Goal: Task Accomplishment & Management: Use online tool/utility

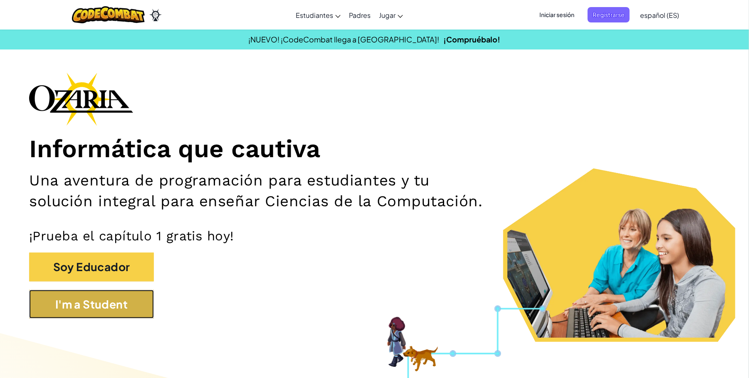
click at [85, 249] on button "I'm a Student" at bounding box center [91, 304] width 125 height 29
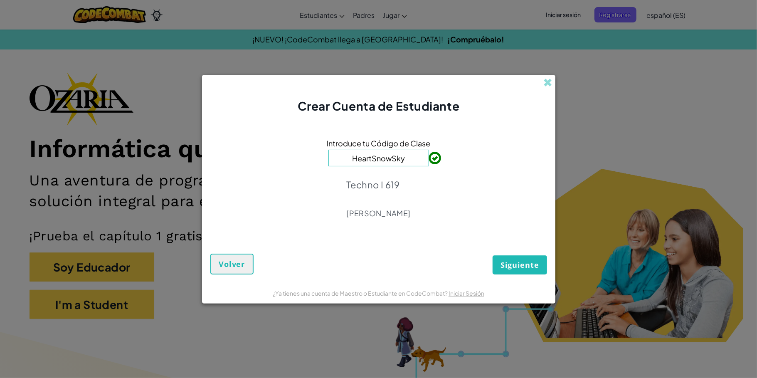
type input "HeartSnowSky"
click at [326, 249] on button "Siguiente" at bounding box center [520, 264] width 54 height 19
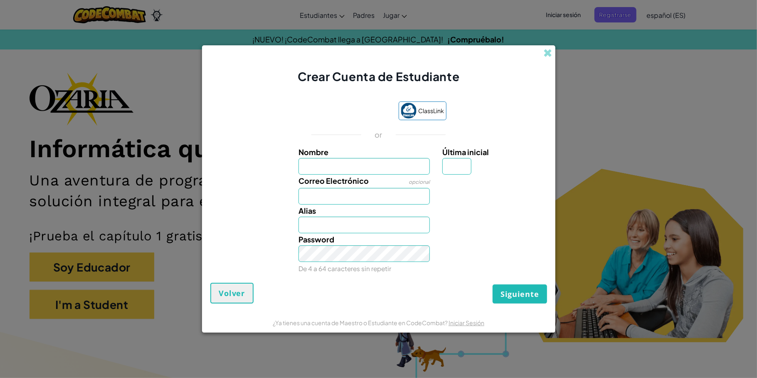
click at [326, 249] on div "Password De 4 a 64 caracteres sin repetir" at bounding box center [378, 253] width 345 height 41
click at [326, 164] on input "Nombre" at bounding box center [364, 166] width 131 height 17
type input "Dominic Leonel"
type input "J"
type input "Dominic LeonelJ"
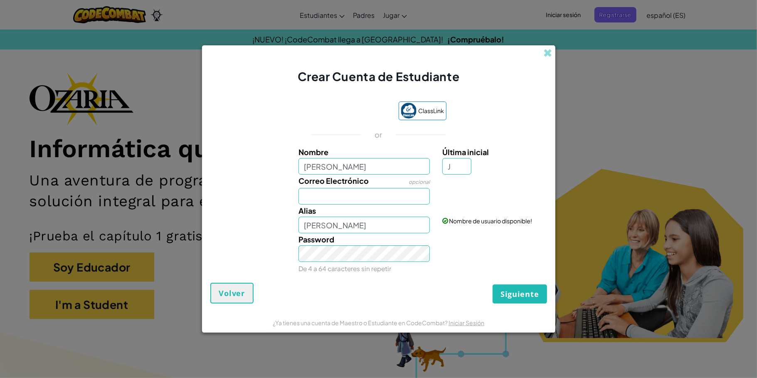
click at [326, 205] on div "Alias Dominic LeonelJ" at bounding box center [364, 219] width 144 height 29
click at [326, 159] on input "Dominic Leonel" at bounding box center [364, 166] width 131 height 17
type input "Dominic Leonel Jaime Lecuona"
type input "Dominic Leonel Jaime Lecuona J"
click at [326, 198] on input "Correo Electrónico" at bounding box center [364, 196] width 131 height 17
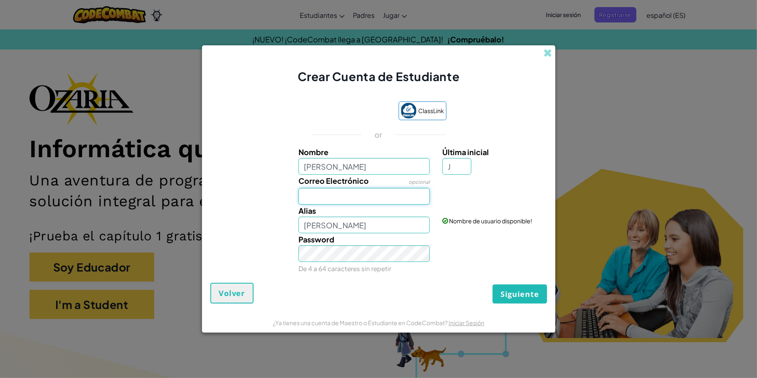
type input "al07206621@tecmilenio.mx"
click at [326, 227] on input "Dominic Leonel Jaime Lecuona J" at bounding box center [364, 225] width 131 height 17
click at [326, 160] on input "J" at bounding box center [456, 166] width 29 height 17
type input "l"
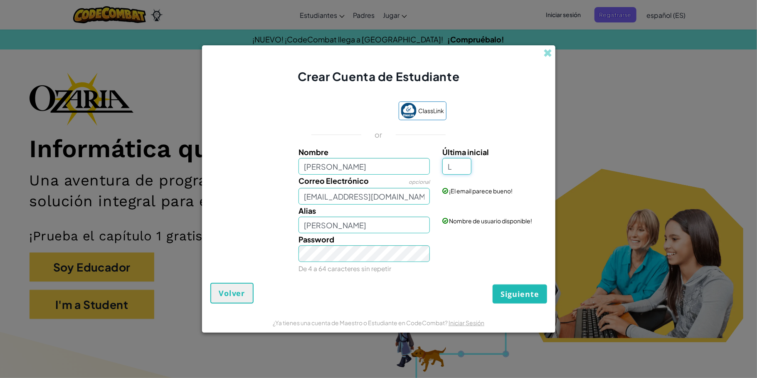
type input "L"
type input "[PERSON_NAME] L"
click at [326, 249] on span "Siguiente" at bounding box center [520, 294] width 38 height 10
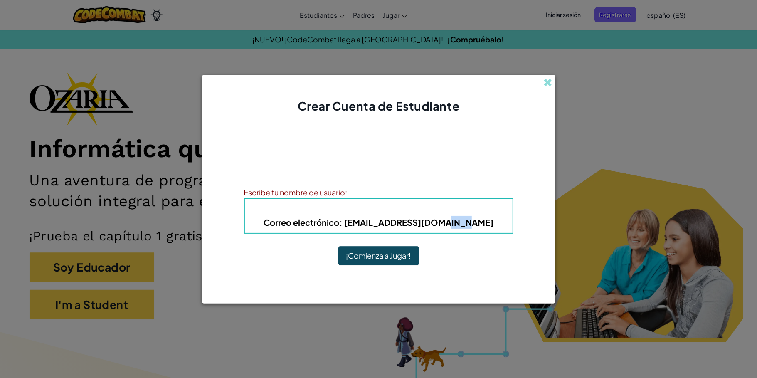
drag, startPoint x: 484, startPoint y: 217, endPoint x: 456, endPoint y: 222, distance: 28.4
click at [326, 222] on h5 "Correo electrónico : al07206621@tecmilenio.mx" at bounding box center [378, 222] width 251 height 13
click at [326, 222] on b "Correo electrónico : al07206621@tecmilenio.mx" at bounding box center [379, 222] width 230 height 10
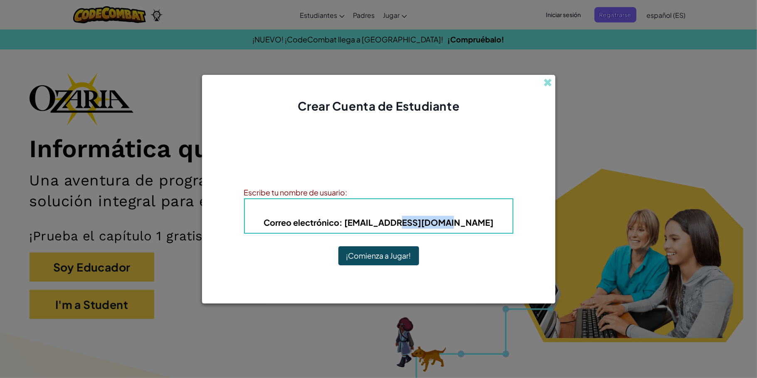
click at [326, 222] on b "Correo electrónico : al07206621@tecmilenio.mx" at bounding box center [379, 222] width 230 height 10
click at [326, 202] on div "Alias : Dominic Leonel Jaime Lecuona L Correo electrónico : al07206621@tecmilen…" at bounding box center [378, 215] width 269 height 35
click at [326, 210] on b "Alias : Dominic Leonel Jaime Lecuona L" at bounding box center [379, 210] width 100 height 10
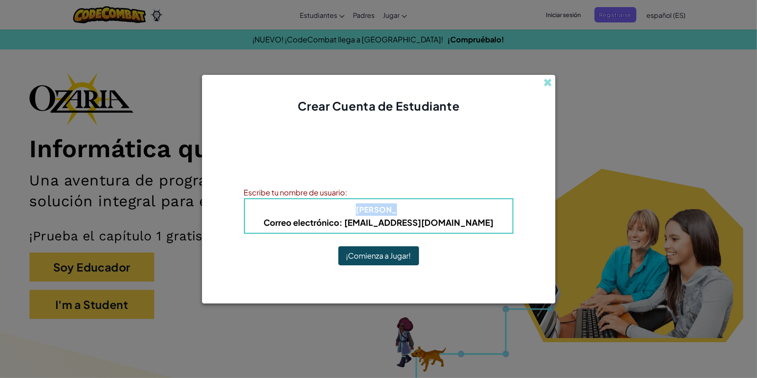
click at [326, 210] on b "Alias : Dominic Leonel Jaime Lecuona L" at bounding box center [379, 210] width 100 height 10
click at [326, 211] on b "Alias : Dominic Leonel Jaime Lecuona L" at bounding box center [379, 210] width 100 height 10
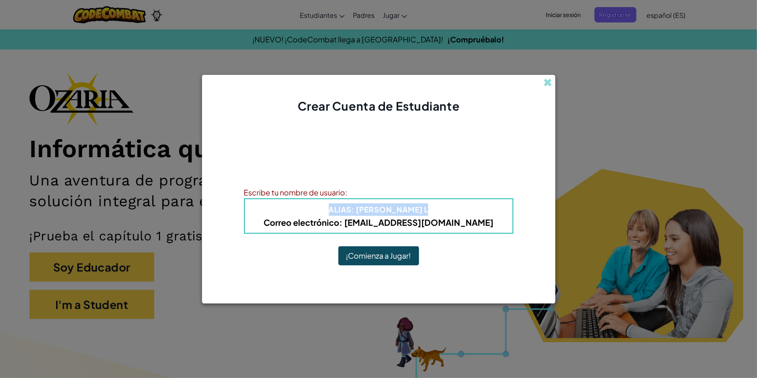
drag, startPoint x: 366, startPoint y: 211, endPoint x: 448, endPoint y: 203, distance: 81.9
click at [326, 203] on h4 "Alias : Dominic Leonel Jaime Lecuona L" at bounding box center [378, 209] width 251 height 12
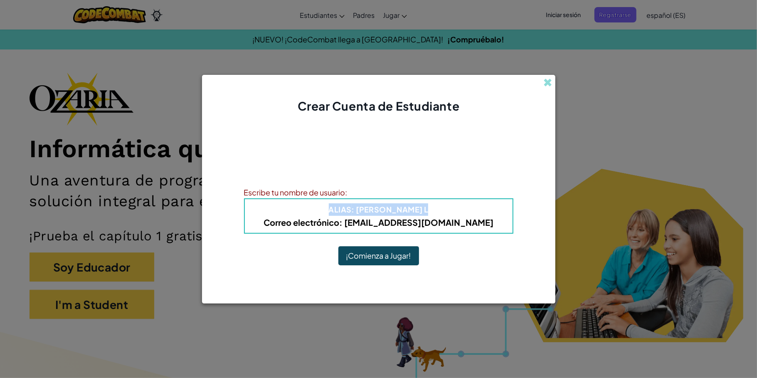
drag, startPoint x: 448, startPoint y: 203, endPoint x: 461, endPoint y: 208, distance: 14.2
click at [326, 208] on h4 "Alias : Dominic Leonel Jaime Lecuona L" at bounding box center [378, 209] width 251 height 12
click at [326, 206] on b "Alias : Dominic Leonel Jaime Lecuona L" at bounding box center [379, 210] width 100 height 10
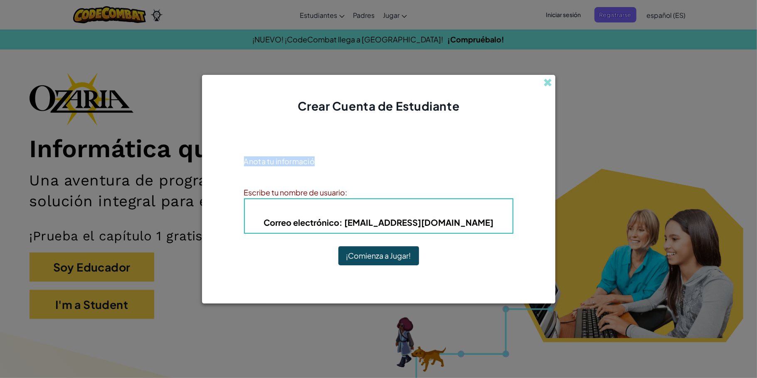
drag, startPoint x: 395, startPoint y: 206, endPoint x: 456, endPoint y: 127, distance: 100.2
click at [326, 125] on div "¡Cuenta creada! Anota tu información para que no la olvides. Tu profesor tambié…" at bounding box center [378, 199] width 269 height 152
click at [326, 178] on div "Anota tu información para que no la olvides. Tu profesor también puede ayudarte…" at bounding box center [378, 169] width 269 height 26
click at [275, 167] on p "Anota tu información para que no la olvides. Tu profesor también puede ayudarte…" at bounding box center [378, 166] width 269 height 20
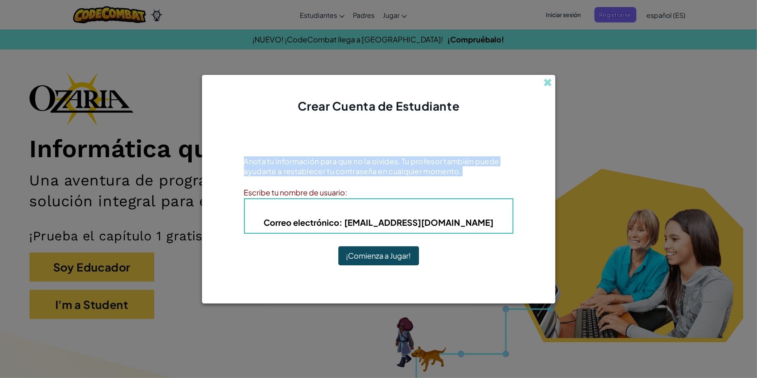
click at [275, 167] on p "Anota tu información para que no la olvides. Tu profesor también puede ayudarte…" at bounding box center [378, 166] width 269 height 20
drag, startPoint x: 275, startPoint y: 167, endPoint x: 353, endPoint y: 143, distance: 80.8
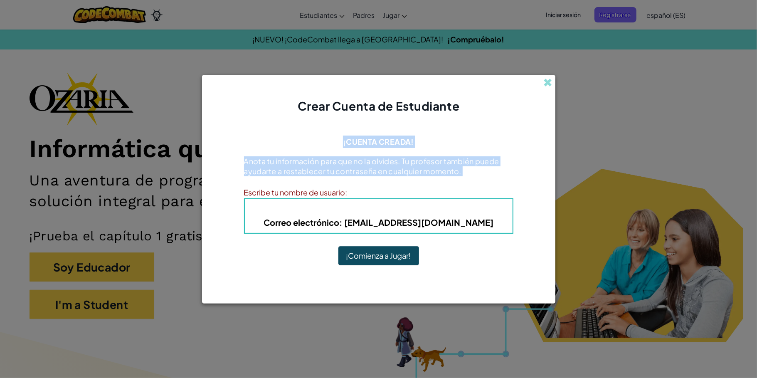
click at [326, 143] on div "¡Cuenta creada! Anota tu información para que no la olvides. Tu profesor tambié…" at bounding box center [378, 199] width 269 height 152
drag, startPoint x: 353, startPoint y: 143, endPoint x: 326, endPoint y: 133, distance: 28.6
click at [326, 133] on div "¡Cuenta creada! Anota tu información para que no la olvides. Tu profesor tambié…" at bounding box center [378, 199] width 269 height 152
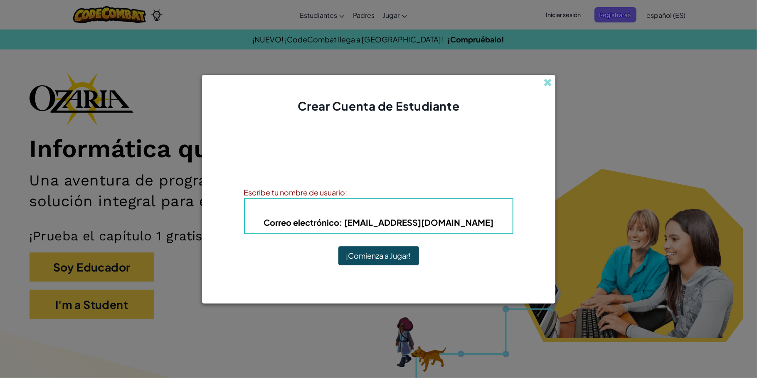
click at [326, 188] on div "Escribe tu nombre de usuario:" at bounding box center [378, 192] width 269 height 12
click at [326, 207] on b "Alias : Dominic Leonel Jaime Lecuona L" at bounding box center [379, 210] width 100 height 10
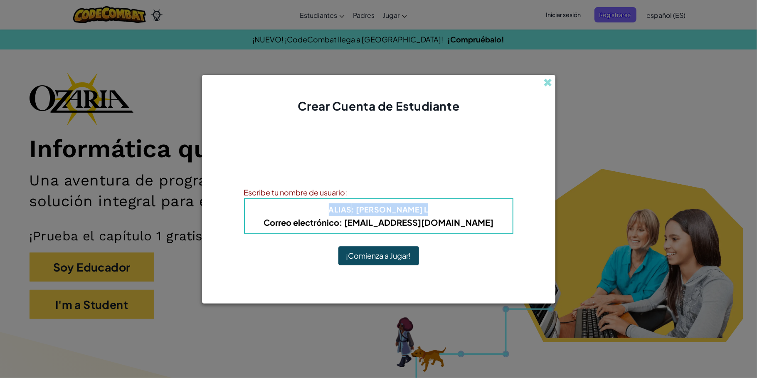
click at [326, 207] on b "Alias : Dominic Leonel Jaime Lecuona L" at bounding box center [379, 210] width 100 height 10
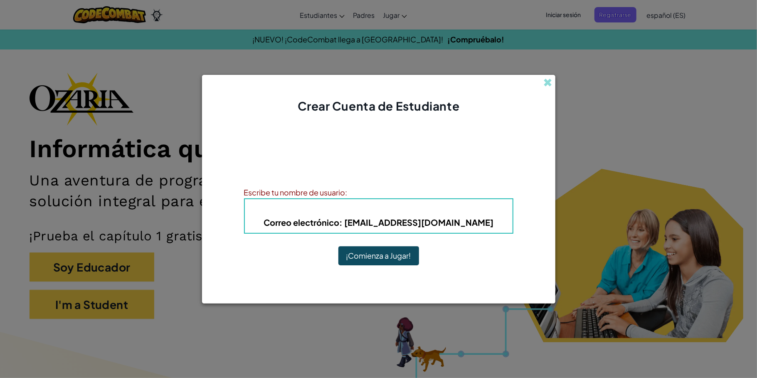
click at [309, 165] on p "Anota tu información para que no la olvides. Tu profesor también puede ayudarte…" at bounding box center [378, 166] width 269 height 20
drag, startPoint x: 309, startPoint y: 159, endPoint x: 299, endPoint y: 132, distance: 28.8
click at [299, 132] on div "¡Cuenta creada! Anota tu información para que no la olvides. Tu profesor tambié…" at bounding box center [378, 199] width 269 height 152
click at [306, 155] on div "¡Cuenta creada! Anota tu información para que no la olvides. Tu profesor tambié…" at bounding box center [378, 199] width 269 height 152
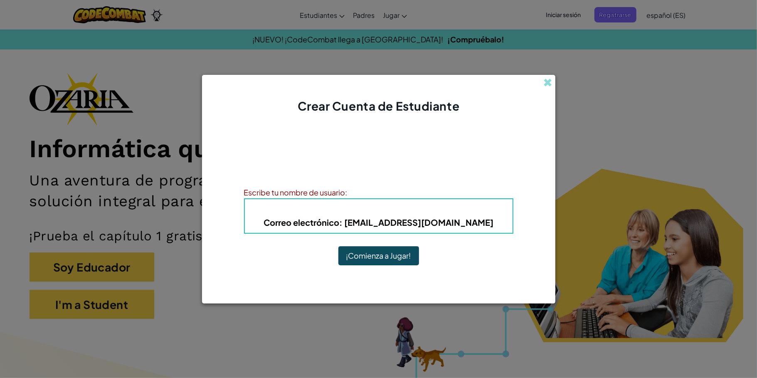
click at [306, 155] on div "¡Cuenta creada! Anota tu información para que no la olvides. Tu profesor tambié…" at bounding box center [378, 199] width 269 height 152
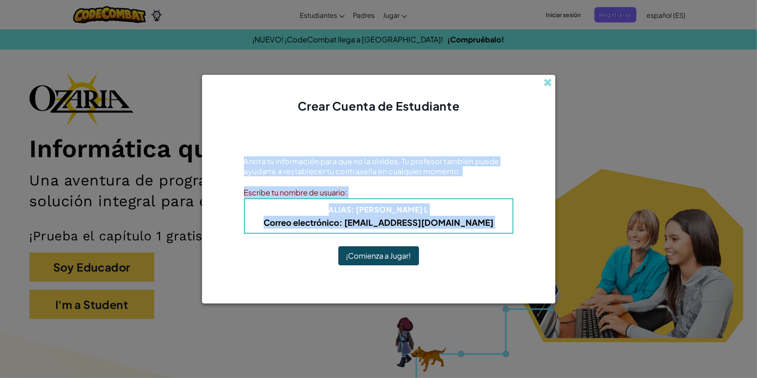
drag, startPoint x: 306, startPoint y: 155, endPoint x: 341, endPoint y: 223, distance: 76.6
click at [326, 223] on div "¡Cuenta creada! Anota tu información para que no la olvides. Tu profesor tambié…" at bounding box center [378, 199] width 269 height 152
click at [245, 231] on div "Alias : Dominic Leonel Jaime Lecuona L Correo electrónico : al07206621@tecmilen…" at bounding box center [378, 215] width 269 height 35
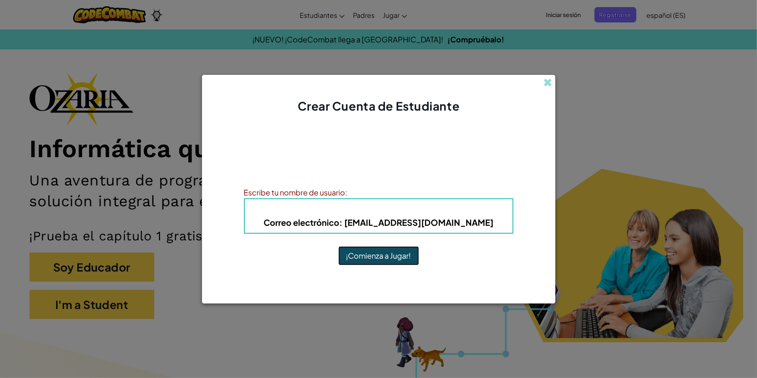
click at [326, 249] on button "¡Comienza a Jugar!" at bounding box center [379, 255] width 81 height 19
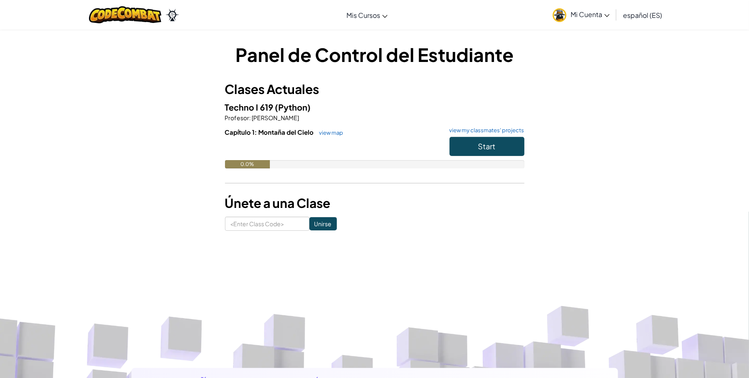
click at [602, 18] on span "Mi Cuenta" at bounding box center [590, 14] width 39 height 9
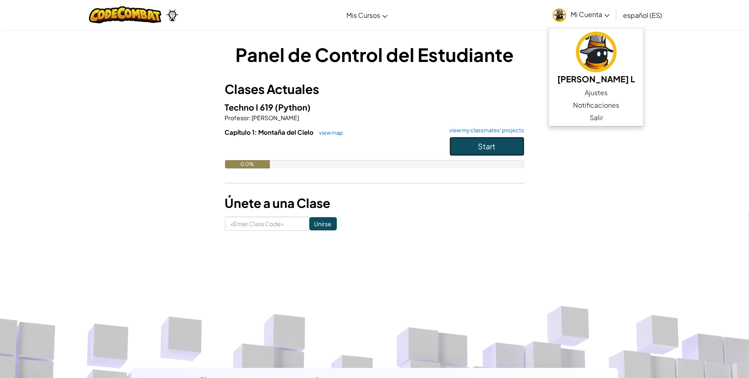
click at [492, 143] on span "Start" at bounding box center [486, 146] width 17 height 10
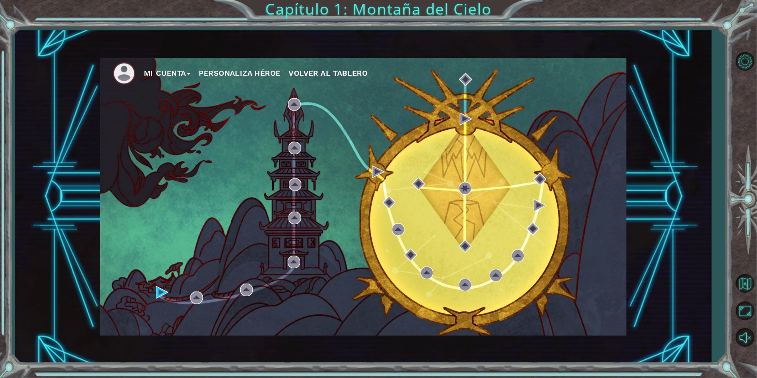
click at [241, 64] on ul "Mi Cuenta Personaliza Héroe Volver al Tablero" at bounding box center [370, 73] width 514 height 23
click at [237, 74] on button "Personaliza Héroe" at bounding box center [240, 73] width 82 height 12
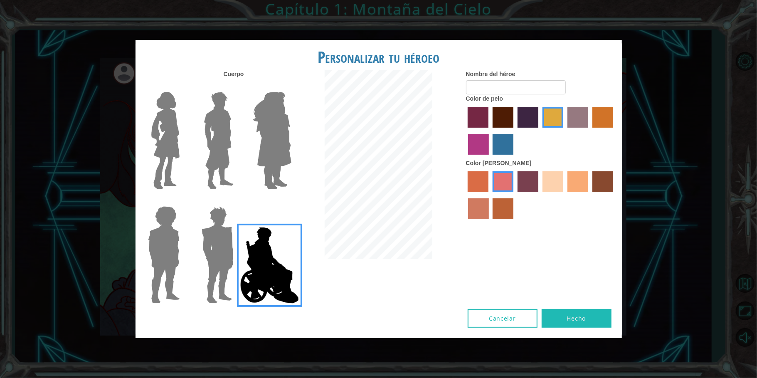
click at [220, 242] on img at bounding box center [217, 255] width 39 height 104
click at [237, 201] on input "Hero Garnet" at bounding box center [237, 201] width 0 height 0
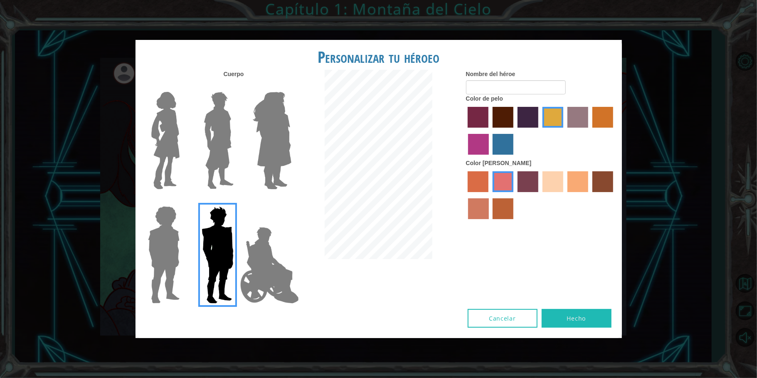
click at [174, 228] on img at bounding box center [164, 255] width 38 height 104
click at [183, 201] on input "Hero Steven" at bounding box center [183, 201] width 0 height 0
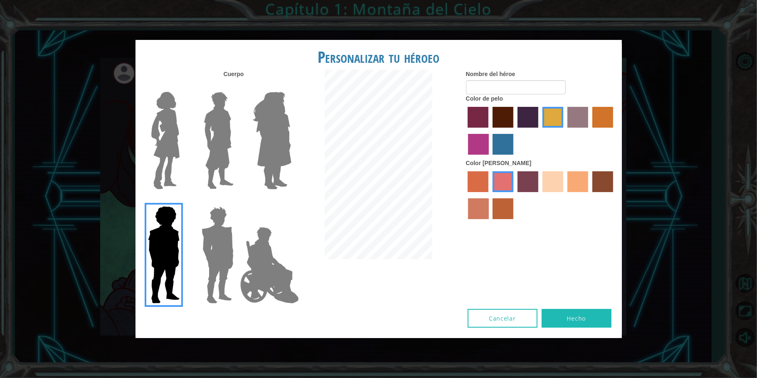
click at [169, 167] on img at bounding box center [165, 141] width 35 height 104
click at [183, 86] on input "Hero Connie" at bounding box center [183, 86] width 0 height 0
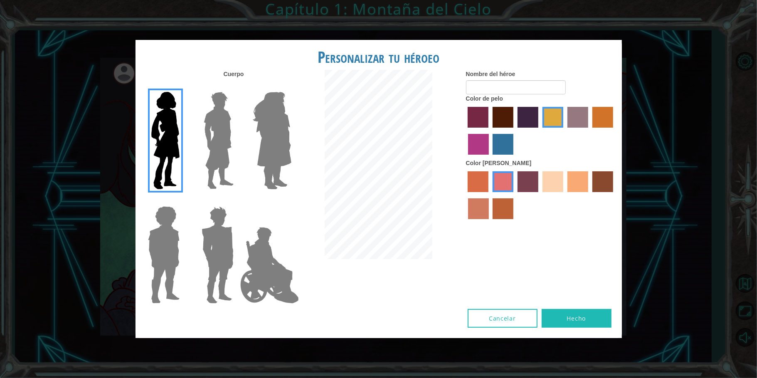
click at [223, 152] on img at bounding box center [218, 141] width 37 height 104
click at [237, 86] on input "Hero Lars" at bounding box center [237, 86] width 0 height 0
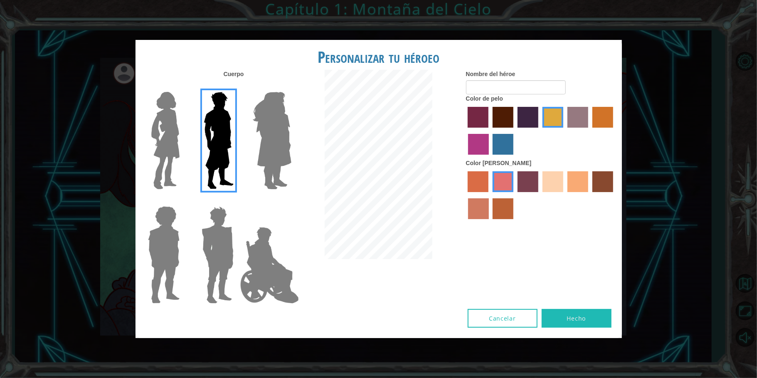
click at [197, 268] on label at bounding box center [216, 255] width 42 height 104
click at [237, 201] on input "Hero Garnet" at bounding box center [237, 201] width 0 height 0
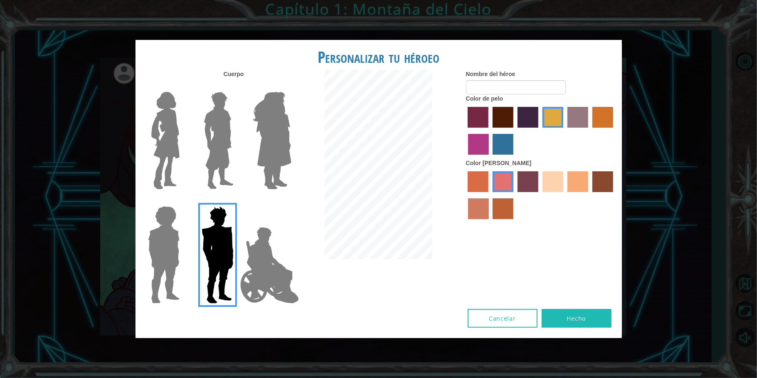
click at [556, 186] on label "sandy beach skin color" at bounding box center [553, 181] width 21 height 21
click at [540, 195] on input "sandy beach skin color" at bounding box center [540, 195] width 0 height 0
click at [598, 184] on label "karma skin color" at bounding box center [603, 181] width 21 height 21
click at [590, 195] on input "karma skin color" at bounding box center [590, 195] width 0 height 0
click at [572, 176] on label "tacao skin color" at bounding box center [578, 181] width 21 height 21
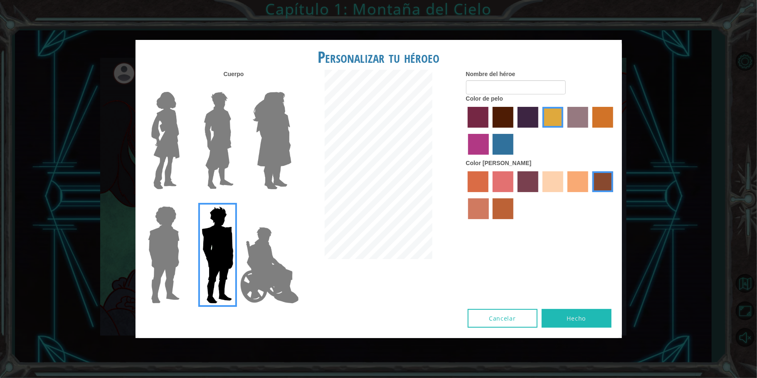
click at [565, 195] on input "tacao skin color" at bounding box center [565, 195] width 0 height 0
click at [550, 170] on div at bounding box center [541, 196] width 150 height 54
click at [550, 175] on label "sandy beach skin color" at bounding box center [553, 181] width 21 height 21
click at [540, 195] on input "sandy beach skin color" at bounding box center [540, 195] width 0 height 0
click at [599, 124] on label "gold drop hair color" at bounding box center [603, 117] width 21 height 21
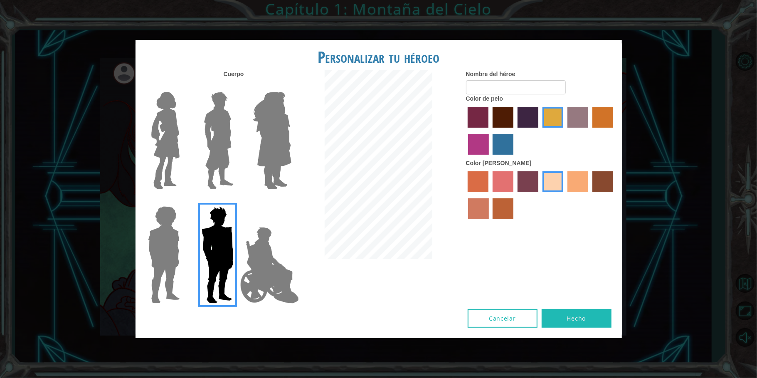
click at [590, 131] on input "gold drop hair color" at bounding box center [590, 131] width 0 height 0
click at [507, 115] on label "maroon hair color" at bounding box center [503, 117] width 21 height 21
click at [490, 131] on input "maroon hair color" at bounding box center [490, 131] width 0 height 0
click at [611, 116] on label "gold drop hair color" at bounding box center [603, 117] width 21 height 21
click at [590, 131] on input "gold drop hair color" at bounding box center [590, 131] width 0 height 0
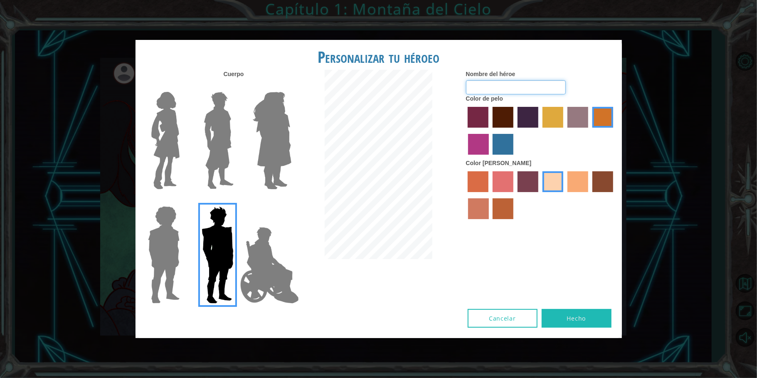
click at [534, 92] on input "Nombre del héroe" at bounding box center [516, 87] width 100 height 14
type input "[PERSON_NAME]"
click at [571, 311] on button "Hecho" at bounding box center [577, 318] width 70 height 19
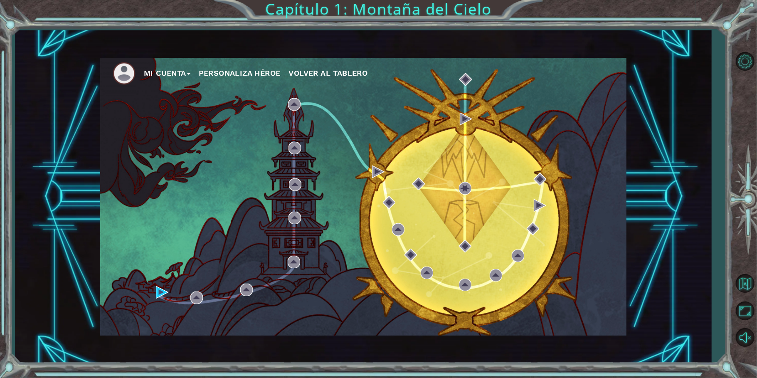
click at [258, 72] on button "Personaliza Héroe" at bounding box center [240, 73] width 82 height 12
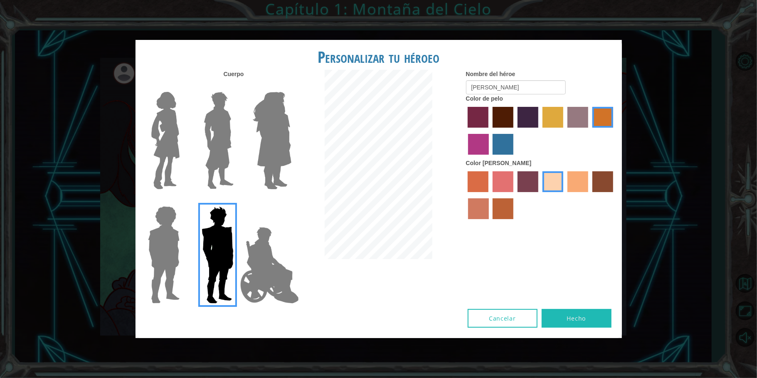
click at [261, 275] on img at bounding box center [269, 265] width 65 height 83
click at [291, 201] on input "Hero Jamie" at bounding box center [291, 201] width 0 height 0
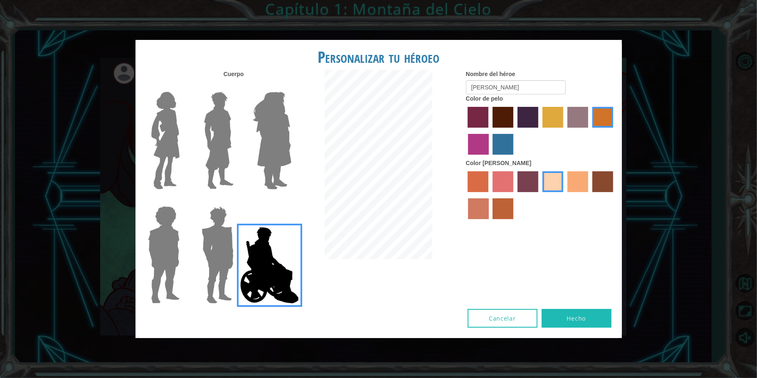
click at [210, 160] on img at bounding box center [218, 141] width 37 height 104
click at [237, 86] on input "Hero Lars" at bounding box center [237, 86] width 0 height 0
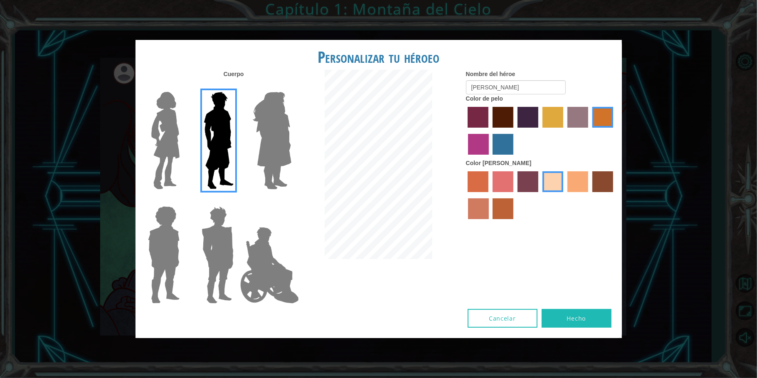
click at [202, 256] on img at bounding box center [217, 255] width 39 height 104
click at [237, 201] on input "Hero Garnet" at bounding box center [237, 201] width 0 height 0
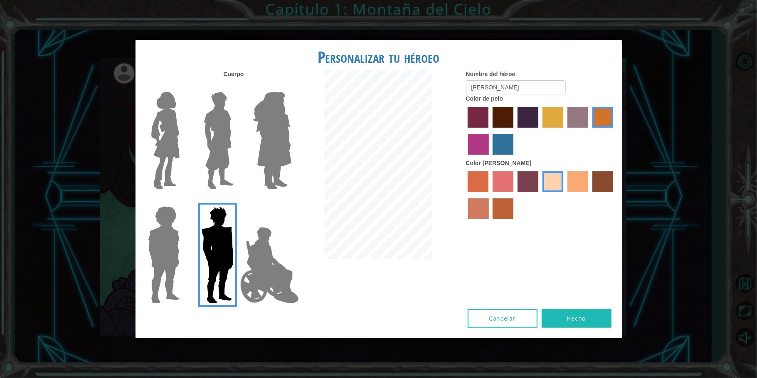
click at [227, 126] on img at bounding box center [218, 141] width 37 height 104
click at [237, 86] on input "Hero Lars" at bounding box center [237, 86] width 0 height 0
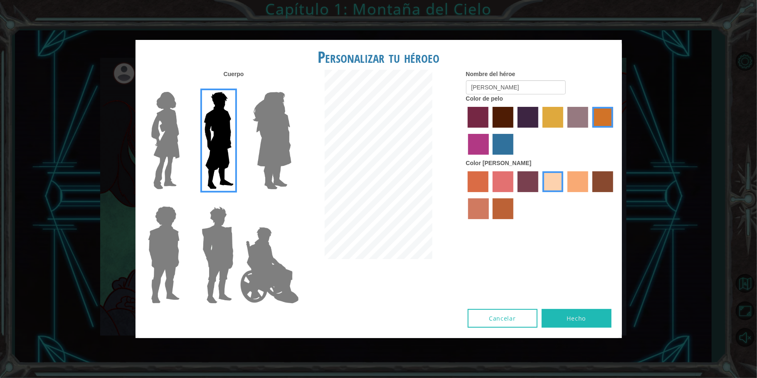
click at [298, 247] on div at bounding box center [379, 165] width 162 height 191
click at [264, 257] on img at bounding box center [269, 265] width 65 height 83
click at [291, 201] on input "Hero Jamie" at bounding box center [291, 201] width 0 height 0
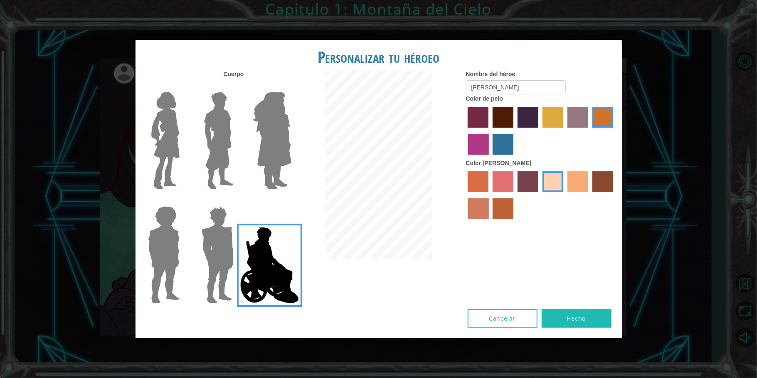
click at [218, 115] on img at bounding box center [218, 141] width 37 height 104
click at [237, 86] on input "Hero Lars" at bounding box center [237, 86] width 0 height 0
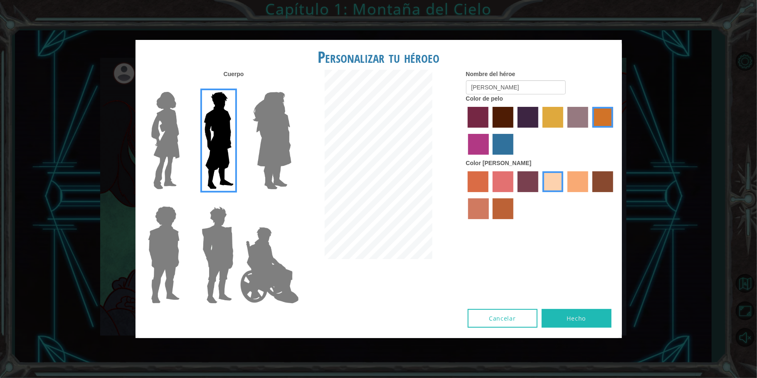
click at [556, 315] on button "Hecho" at bounding box center [577, 318] width 70 height 19
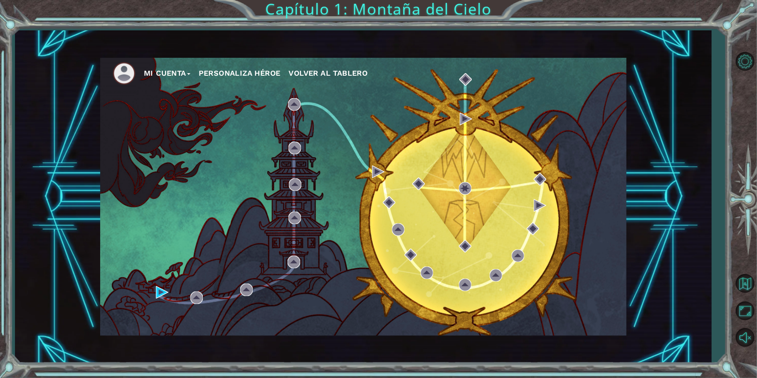
click at [402, 172] on div "Mi Cuenta Personaliza Héroe Volver al Tablero" at bounding box center [363, 197] width 526 height 278
click at [521, 339] on div "Mi Cuenta Personaliza Héroe Volver al Tablero" at bounding box center [363, 196] width 697 height 333
click at [244, 72] on button "Personaliza Héroe" at bounding box center [240, 73] width 82 height 12
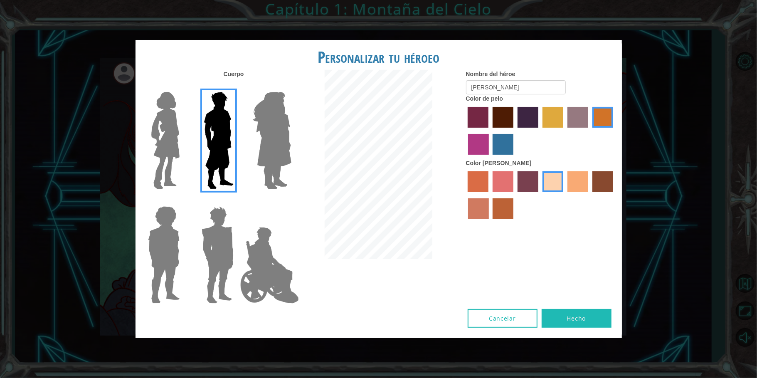
click at [218, 257] on img at bounding box center [217, 255] width 39 height 104
click at [237, 201] on input "Hero Garnet" at bounding box center [237, 201] width 0 height 0
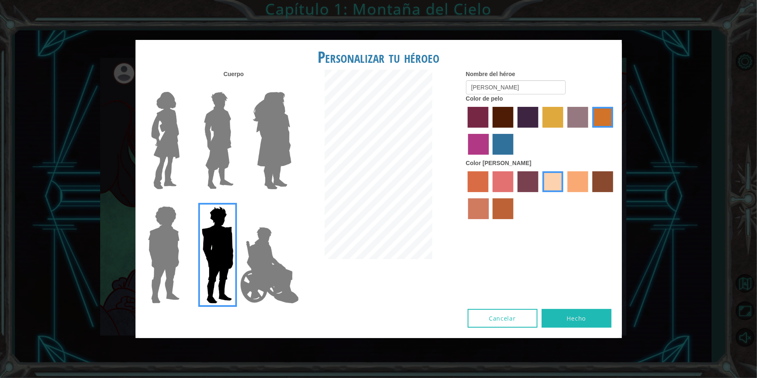
click at [202, 110] on img at bounding box center [218, 141] width 37 height 104
click at [237, 86] on input "Hero Lars" at bounding box center [237, 86] width 0 height 0
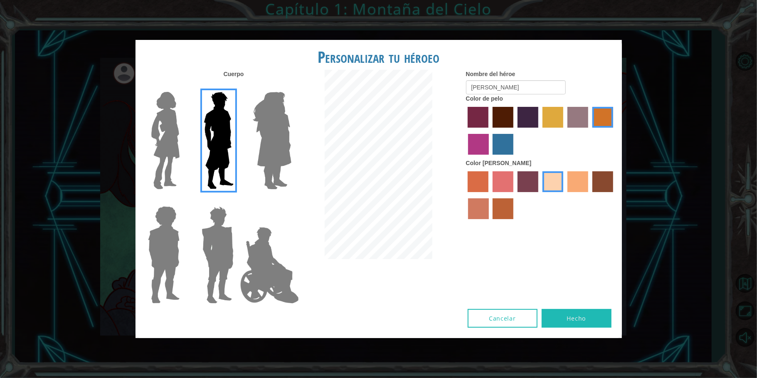
click at [210, 210] on img at bounding box center [217, 255] width 39 height 104
click at [237, 201] on input "Hero Garnet" at bounding box center [237, 201] width 0 height 0
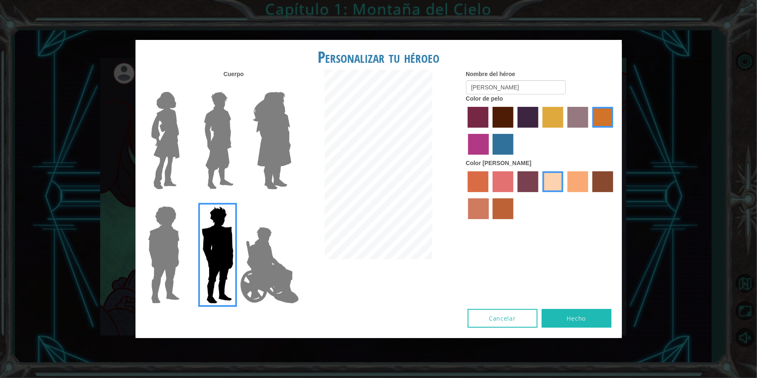
click at [210, 210] on img at bounding box center [217, 255] width 39 height 104
click at [237, 201] on input "Hero Garnet" at bounding box center [237, 201] width 0 height 0
click at [210, 210] on img at bounding box center [217, 255] width 39 height 104
click at [237, 201] on input "Hero Garnet" at bounding box center [237, 201] width 0 height 0
click at [496, 139] on label "lachmara hair color" at bounding box center [503, 144] width 21 height 21
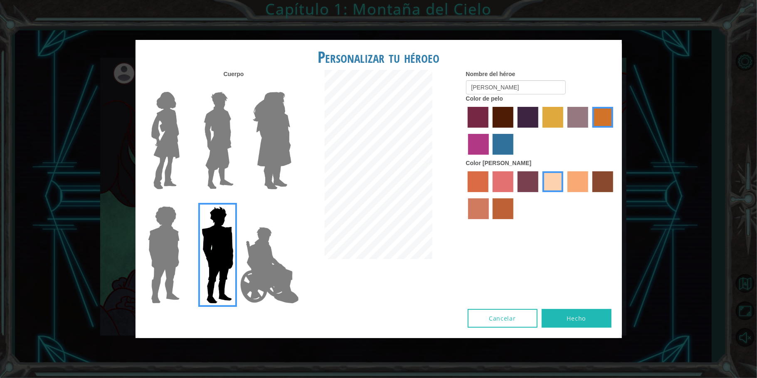
click at [490, 158] on input "lachmara hair color" at bounding box center [490, 158] width 0 height 0
click at [605, 178] on label "karma skin color" at bounding box center [603, 181] width 21 height 21
click at [590, 195] on input "karma skin color" at bounding box center [590, 195] width 0 height 0
click at [482, 147] on label "medium red violet hair color" at bounding box center [478, 144] width 21 height 21
click at [615, 131] on input "medium red violet hair color" at bounding box center [615, 131] width 0 height 0
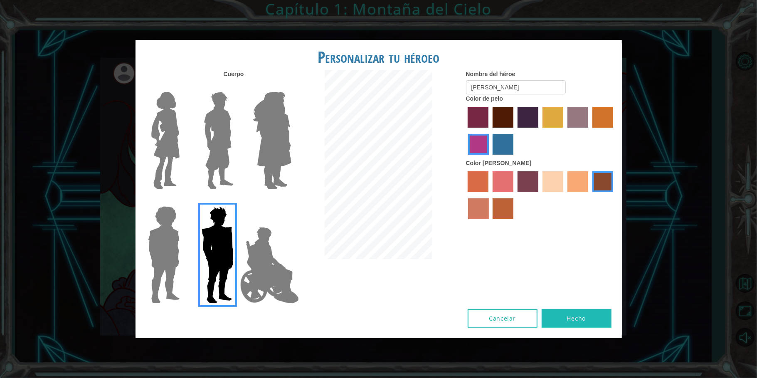
click at [522, 190] on label "tosca skin color" at bounding box center [528, 181] width 21 height 21
click at [515, 195] on input "tosca skin color" at bounding box center [515, 195] width 0 height 0
click at [523, 121] on label "hot purple hair color" at bounding box center [528, 117] width 21 height 21
click at [515, 131] on input "hot purple hair color" at bounding box center [515, 131] width 0 height 0
click at [578, 114] on label "bazaar hair color" at bounding box center [578, 117] width 21 height 21
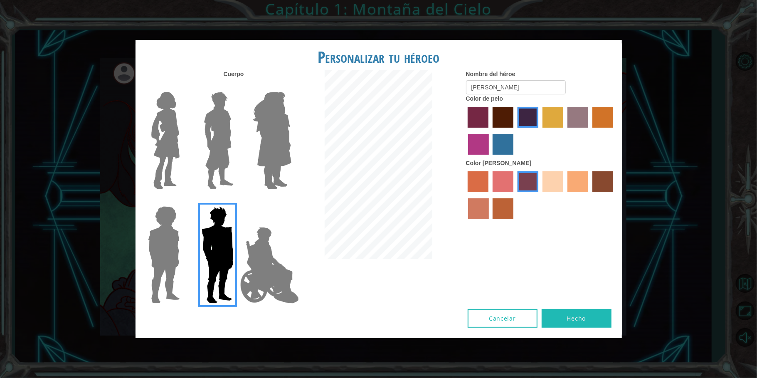
click at [565, 131] on input "bazaar hair color" at bounding box center [565, 131] width 0 height 0
click at [516, 119] on div at bounding box center [541, 132] width 150 height 54
click at [608, 116] on label "gold drop hair color" at bounding box center [603, 117] width 21 height 21
click at [590, 131] on input "gold drop hair color" at bounding box center [590, 131] width 0 height 0
click at [550, 185] on label "sandy beach skin color" at bounding box center [553, 181] width 21 height 21
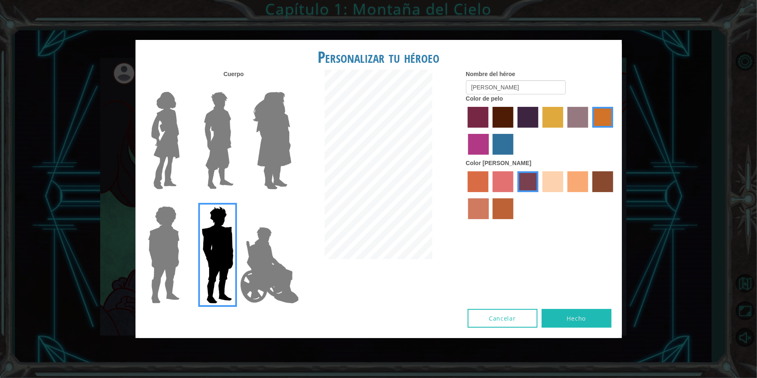
click at [540, 195] on input "sandy beach skin color" at bounding box center [540, 195] width 0 height 0
click at [579, 315] on button "Hecho" at bounding box center [577, 318] width 70 height 19
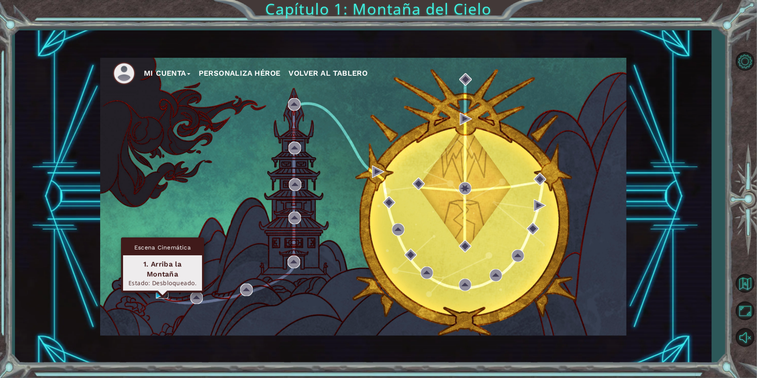
click at [165, 294] on img at bounding box center [162, 292] width 12 height 12
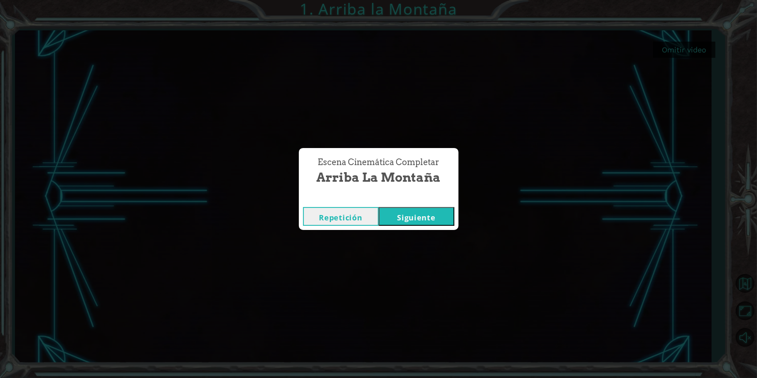
click at [388, 209] on button "Siguiente" at bounding box center [417, 216] width 76 height 19
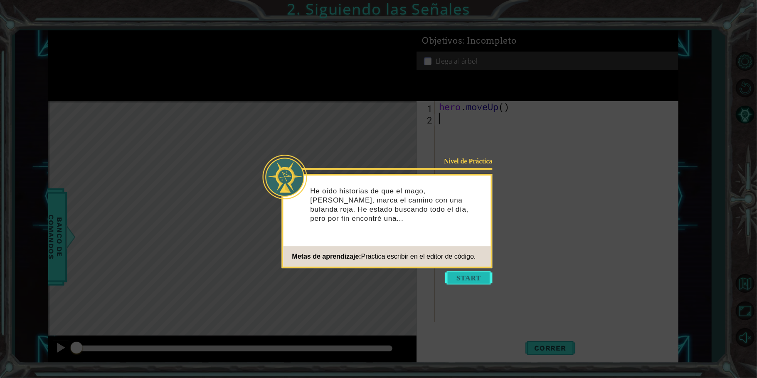
click at [453, 277] on button "Start" at bounding box center [468, 277] width 47 height 13
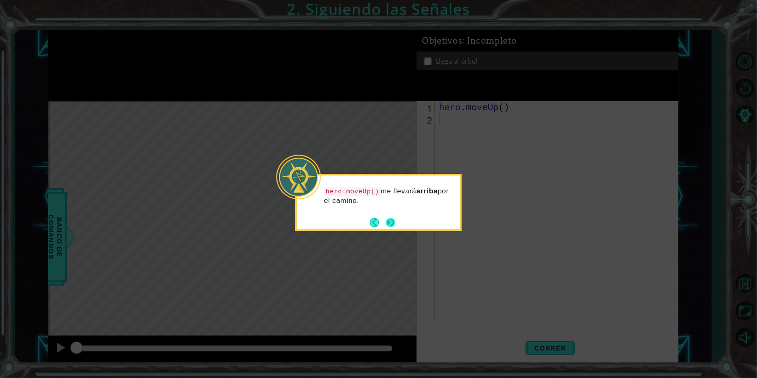
click at [390, 221] on button "Next" at bounding box center [390, 222] width 9 height 9
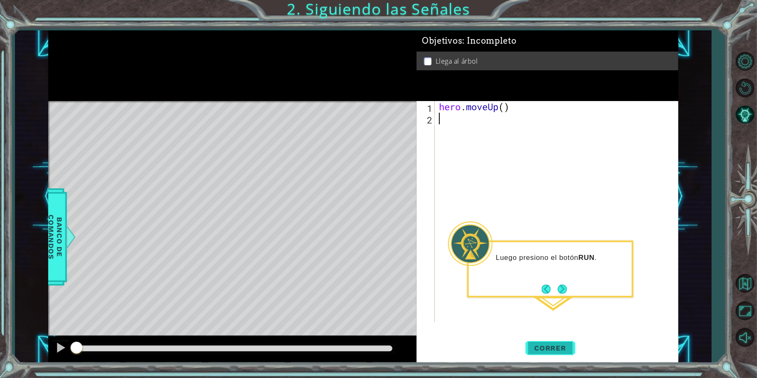
click at [536, 351] on span "Correr" at bounding box center [550, 348] width 49 height 8
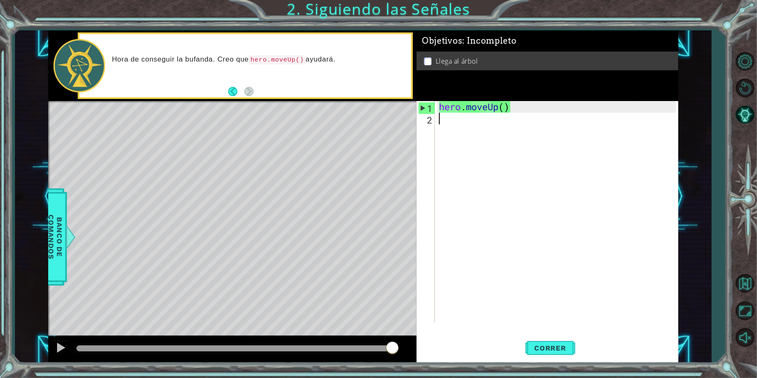
type textarea "0"
click at [503, 110] on div "hero . moveUp ( )" at bounding box center [558, 223] width 243 height 245
type textarea "hero.moveUp()"
click at [491, 119] on div "hero . moveUp ( )" at bounding box center [558, 223] width 243 height 245
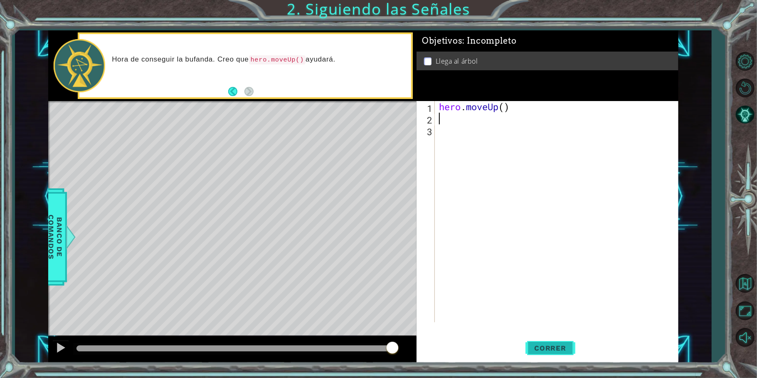
click at [556, 348] on span "Correr" at bounding box center [550, 348] width 49 height 8
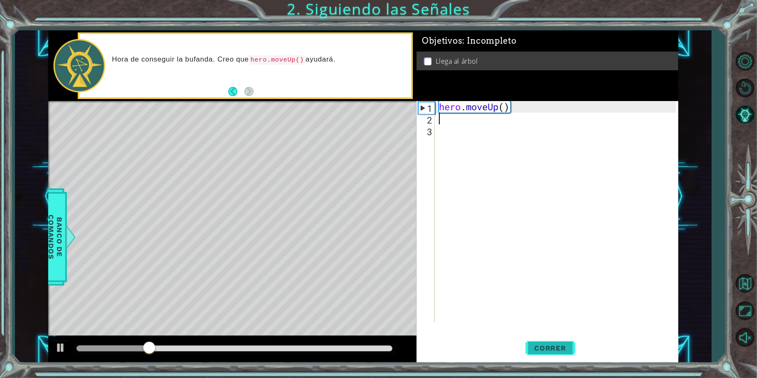
click at [556, 348] on span "Correr" at bounding box center [550, 348] width 49 height 8
click at [493, 104] on div "hero . moveUp ( )" at bounding box center [558, 223] width 243 height 245
type textarea "hero.moveUp()"
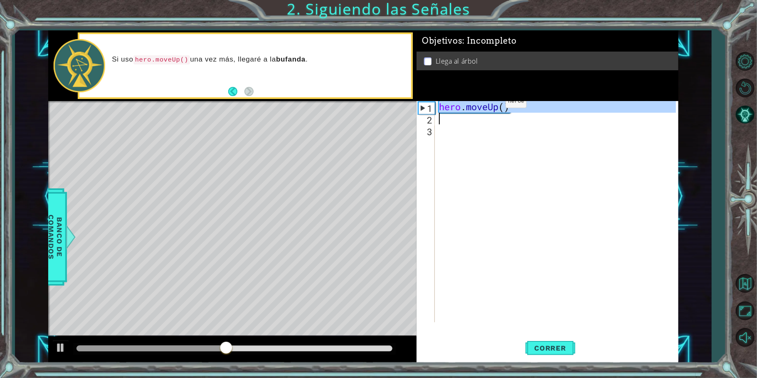
click at [493, 104] on div "hero . moveUp ( )" at bounding box center [558, 223] width 243 height 245
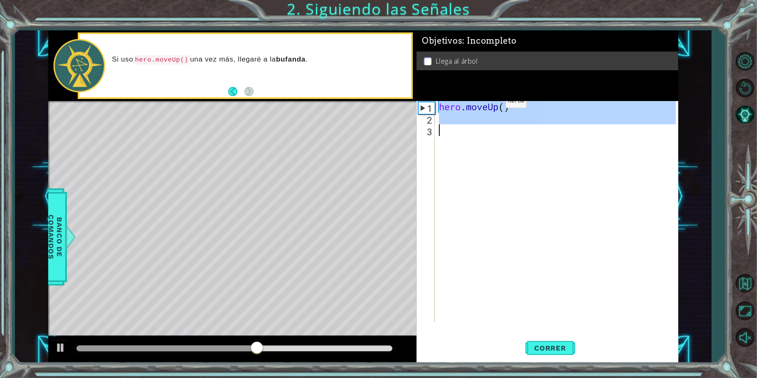
click at [493, 104] on div "hero . moveUp ( )" at bounding box center [556, 211] width 239 height 221
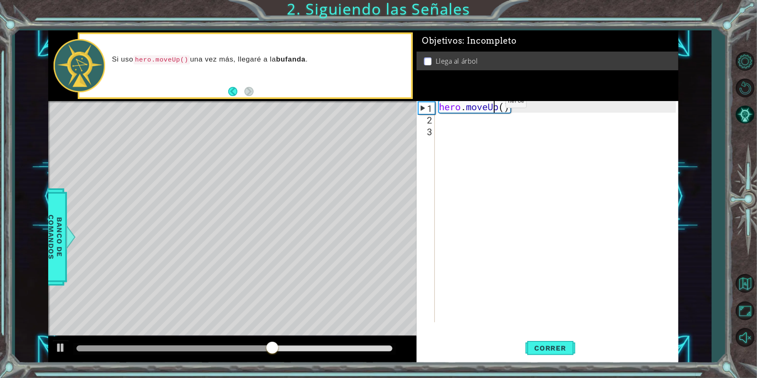
click at [493, 104] on div "hero . moveUp ( )" at bounding box center [558, 223] width 243 height 245
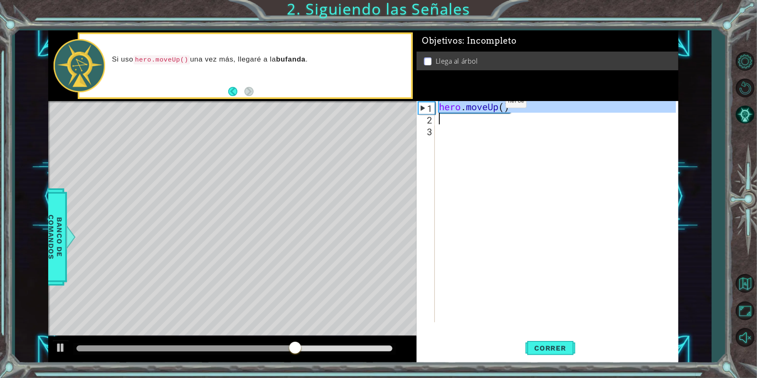
click at [493, 104] on div "hero . moveUp ( )" at bounding box center [558, 223] width 243 height 245
type textarea "hero.moveUp()"
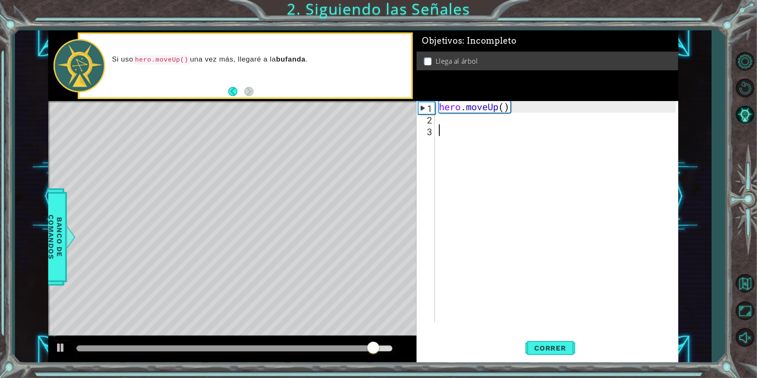
click at [481, 125] on div "hero . moveUp ( )" at bounding box center [558, 223] width 243 height 245
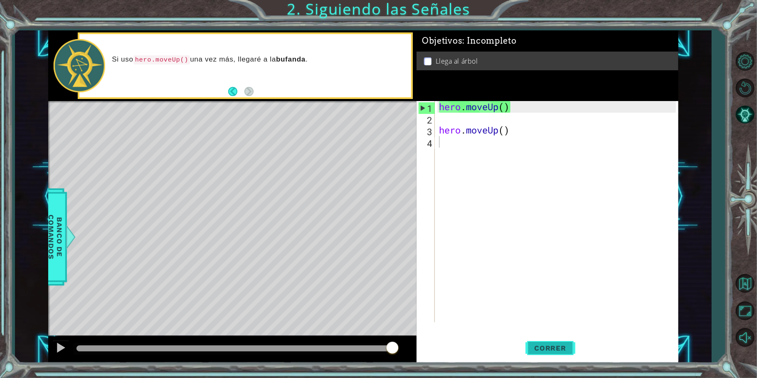
click at [560, 342] on button "Correr" at bounding box center [551, 348] width 50 height 26
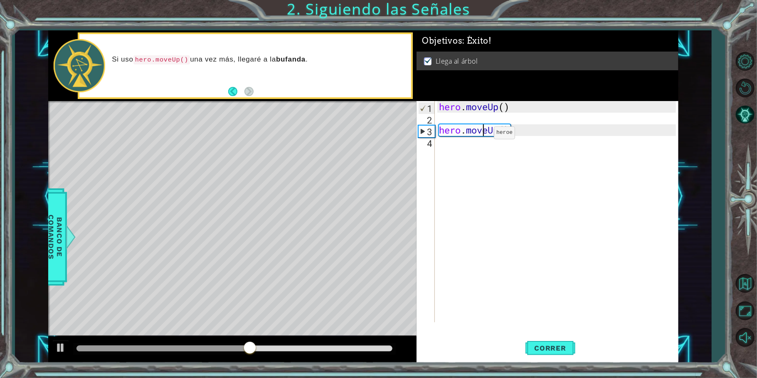
click at [482, 135] on div "hero . moveUp ( ) hero . moveUp ( )" at bounding box center [558, 223] width 243 height 245
type textarea "hero.moveUp()"
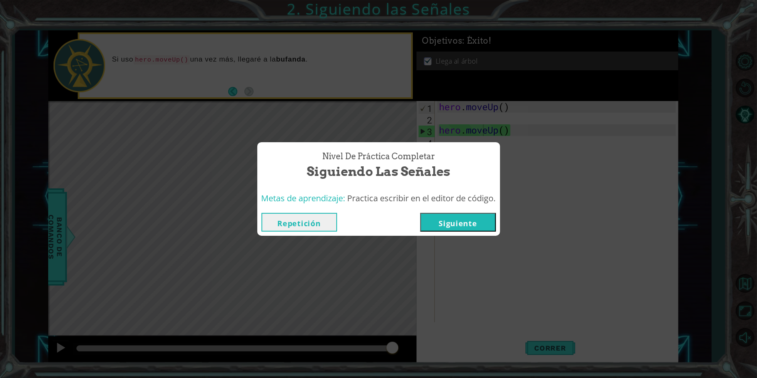
click at [453, 225] on button "Siguiente" at bounding box center [458, 222] width 76 height 19
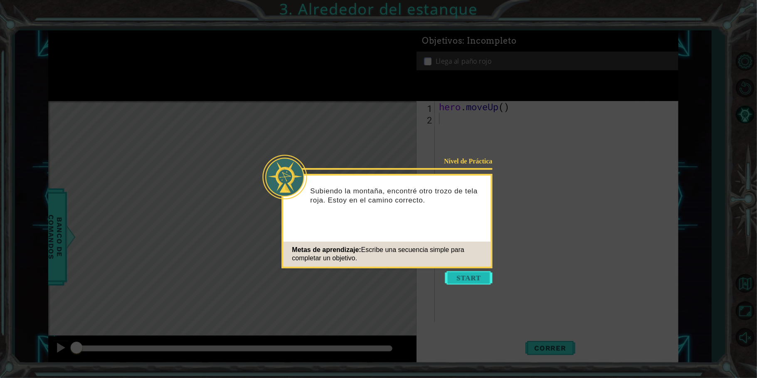
click at [477, 274] on button "Start" at bounding box center [468, 277] width 47 height 13
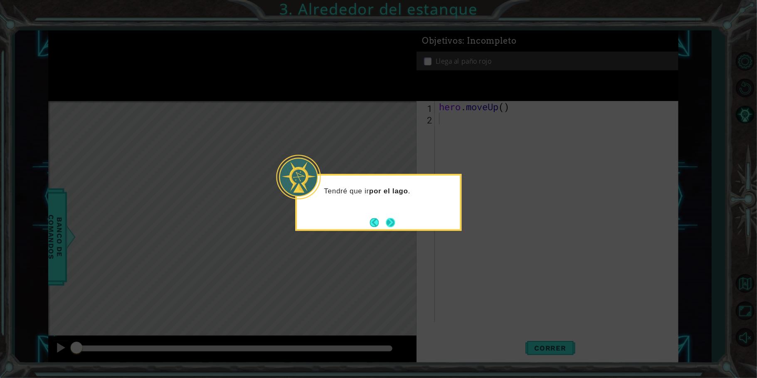
click at [390, 220] on button "Next" at bounding box center [390, 222] width 9 height 9
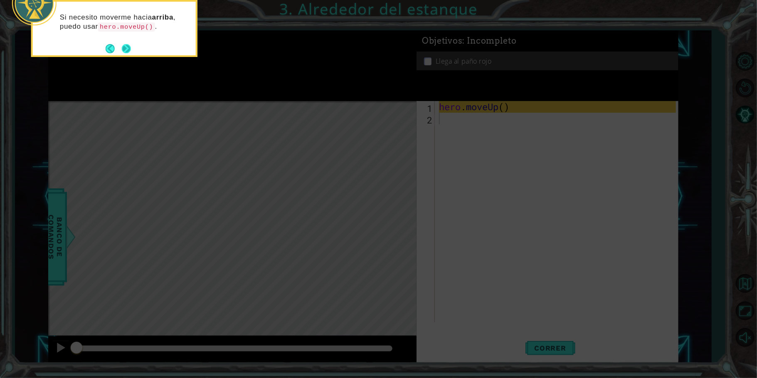
click at [130, 46] on button "Next" at bounding box center [126, 48] width 9 height 9
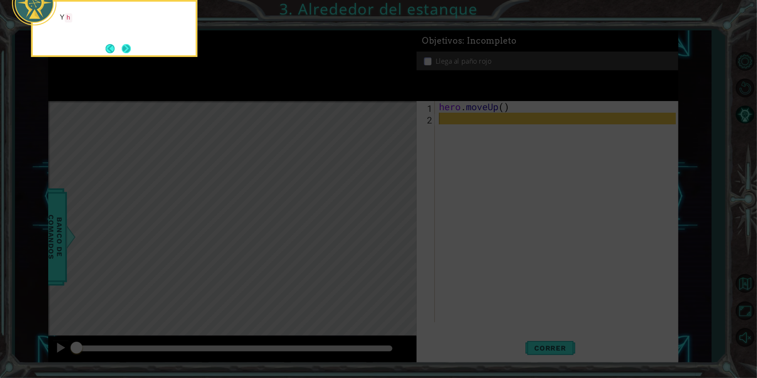
click at [128, 45] on button "Next" at bounding box center [126, 48] width 12 height 12
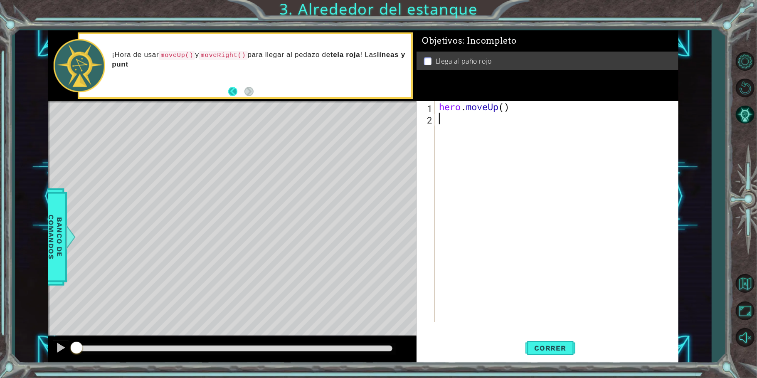
click at [230, 90] on button "Back" at bounding box center [236, 91] width 16 height 9
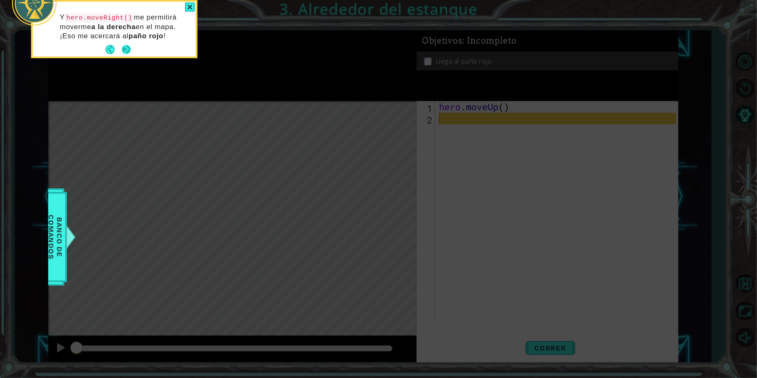
click at [127, 45] on button "Next" at bounding box center [126, 49] width 9 height 9
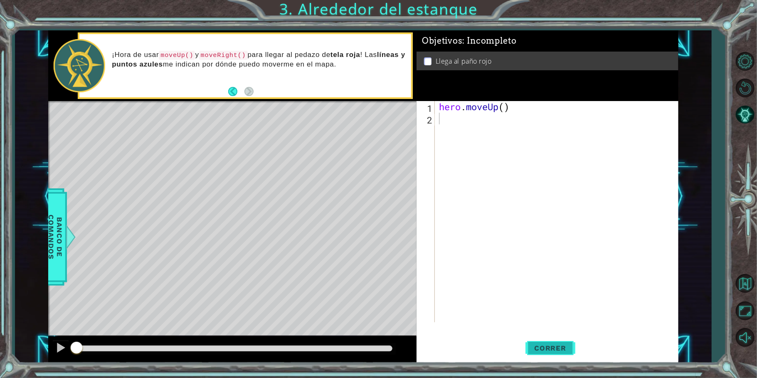
click at [551, 341] on button "Correr" at bounding box center [551, 348] width 50 height 26
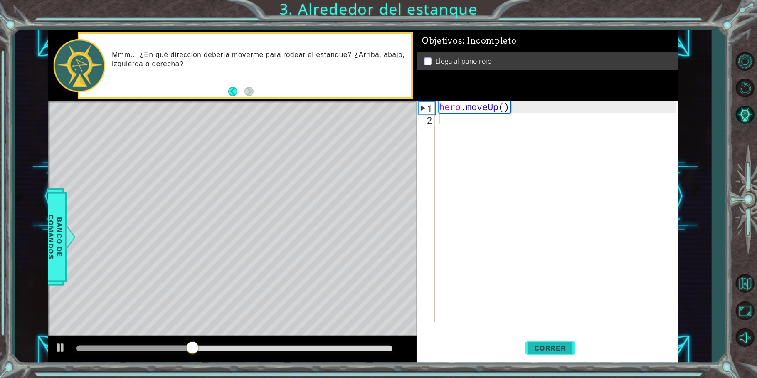
click at [551, 341] on button "Correr" at bounding box center [551, 348] width 50 height 26
click at [465, 105] on div "hero . moveUp ( )" at bounding box center [558, 223] width 243 height 245
click at [465, 105] on div "hero . moveUp ( )" at bounding box center [556, 211] width 239 height 221
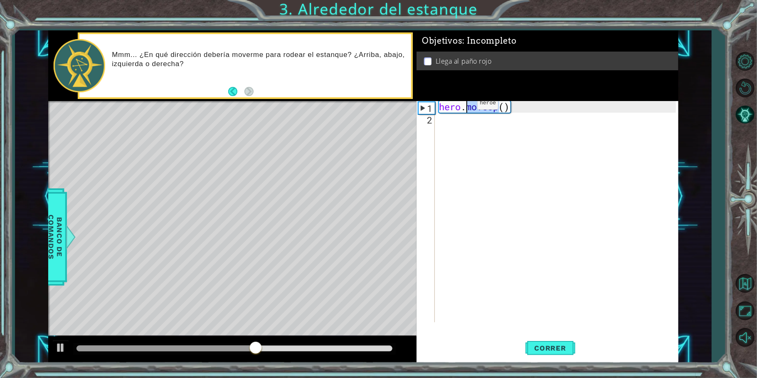
click at [465, 105] on div "hero . moveUp ( )" at bounding box center [558, 223] width 243 height 245
click at [465, 105] on div "hero . moveUp ( )" at bounding box center [556, 211] width 239 height 221
click at [465, 105] on div "hero . moveUp ( )" at bounding box center [558, 223] width 243 height 245
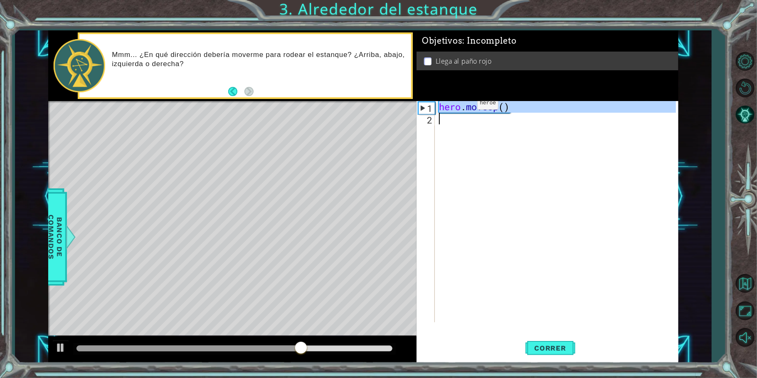
click at [465, 105] on div "hero . moveUp ( )" at bounding box center [558, 223] width 243 height 245
click at [465, 105] on div "hero . moveUp ( )" at bounding box center [556, 211] width 239 height 221
type textarea "hero.moveUp()"
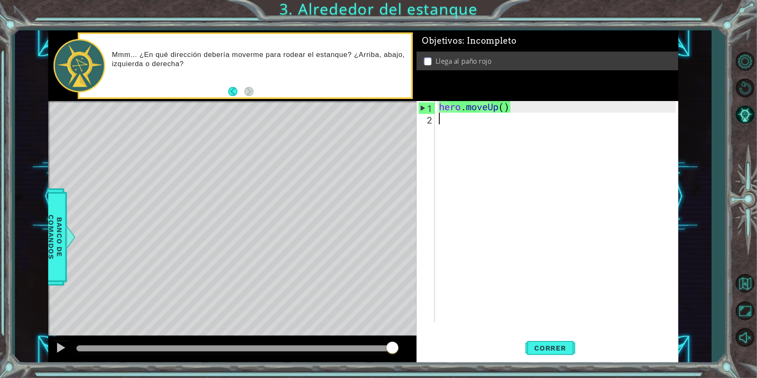
click at [489, 137] on div "hero . moveUp ( )" at bounding box center [558, 223] width 243 height 245
click at [232, 82] on div "Mmm... ¿En qué dirección debería moverme para rodear el estanque? ¿Arriba, abaj…" at bounding box center [258, 65] width 305 height 39
click at [238, 92] on button "Back" at bounding box center [236, 91] width 16 height 9
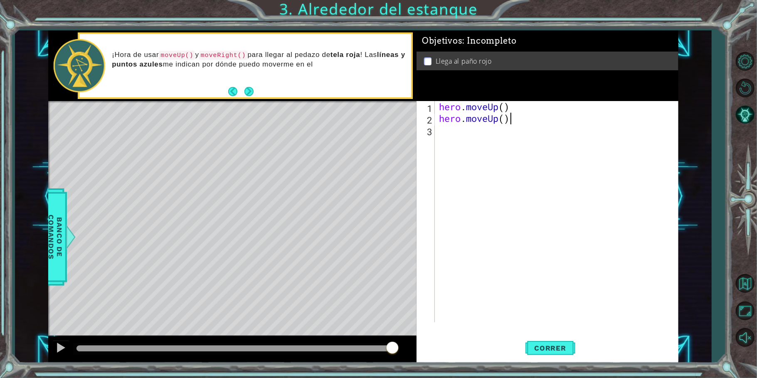
click at [526, 119] on div "hero . moveUp ( ) hero . moveUp ( )" at bounding box center [558, 223] width 243 height 245
type textarea "hero.move"
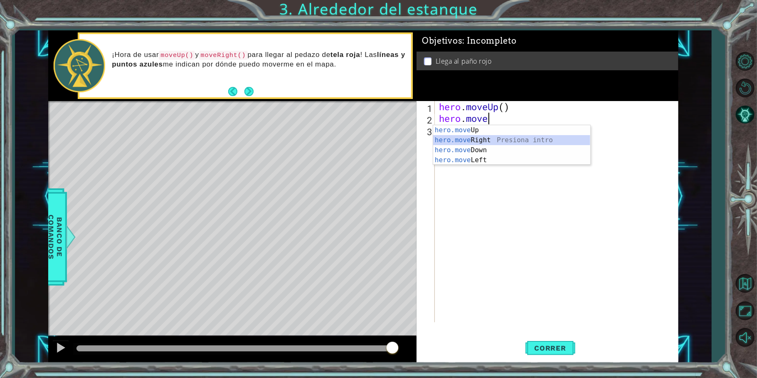
click at [511, 141] on div "hero.move Up Presiona intro hero.move Right Presiona intro hero.move Down Presi…" at bounding box center [511, 155] width 157 height 60
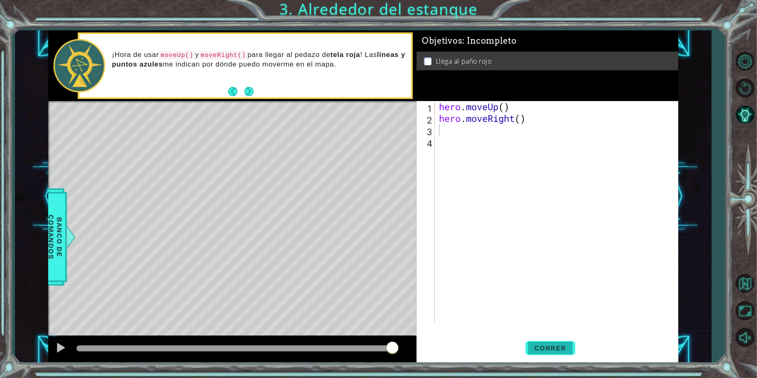
click at [549, 351] on span "Correr" at bounding box center [550, 348] width 49 height 8
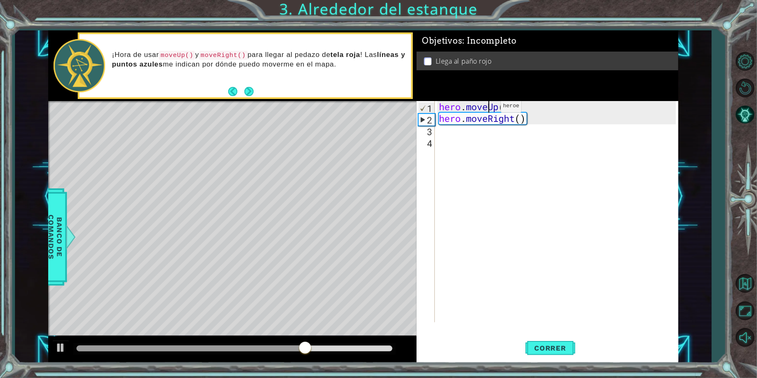
click at [488, 108] on div "hero . moveUp ( ) hero . moveRight ( )" at bounding box center [558, 223] width 243 height 245
type textarea "hero.moveUp()"
click at [539, 353] on button "Correr" at bounding box center [551, 348] width 50 height 26
click at [501, 137] on div "hero . moveUp ( ) hero . moveRight ( )" at bounding box center [558, 223] width 243 height 245
type textarea "h"
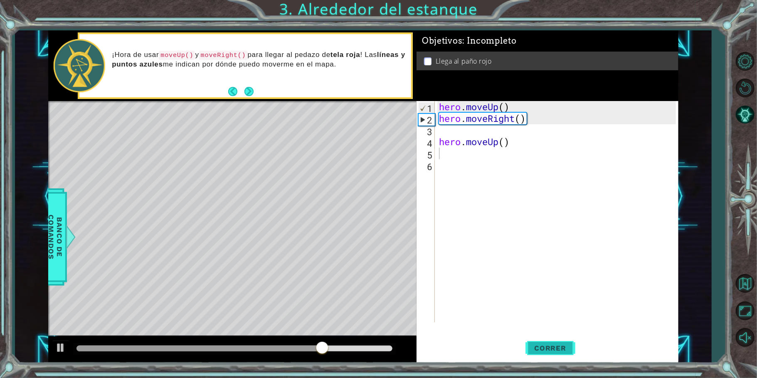
click at [544, 339] on button "Correr" at bounding box center [551, 348] width 50 height 26
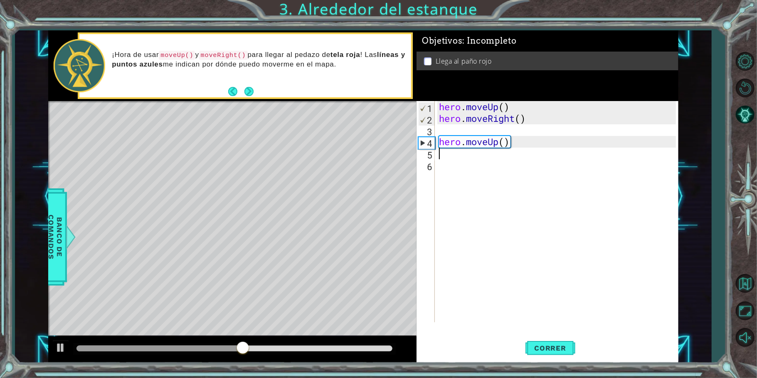
type textarea "h"
click at [537, 337] on button "Correr" at bounding box center [551, 348] width 50 height 26
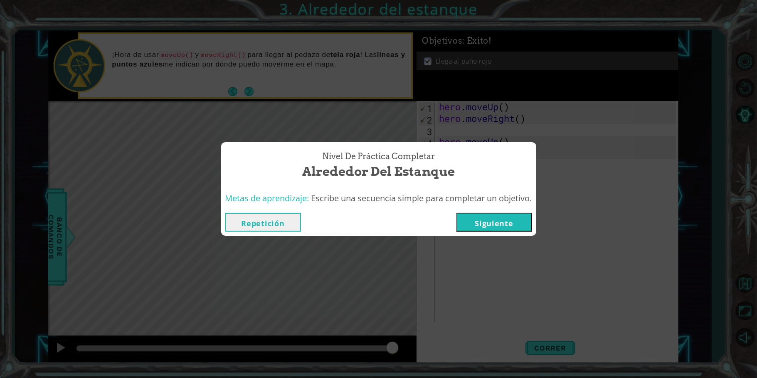
click at [503, 225] on button "Siguiente" at bounding box center [495, 222] width 76 height 19
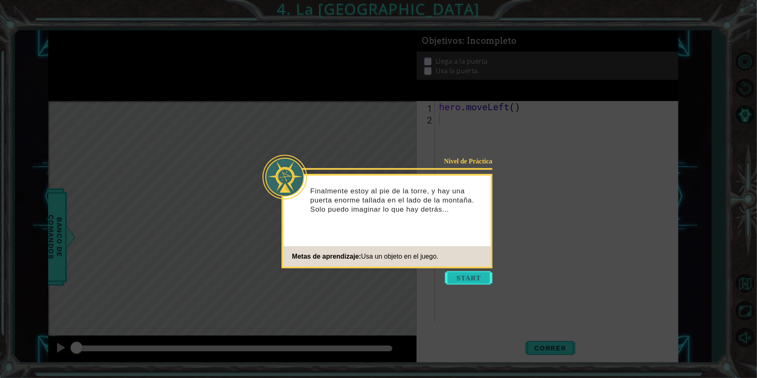
click at [471, 277] on button "Start" at bounding box center [468, 277] width 47 height 13
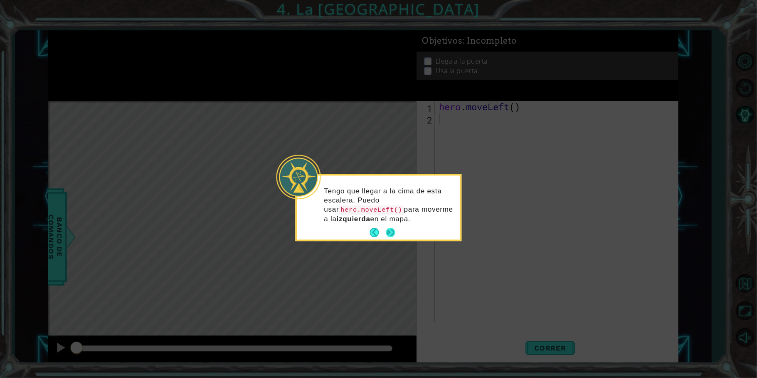
click at [390, 225] on div "Tengo que llegar a la cima de esta escalera. Puedo usar hero.moveLeft() para mo…" at bounding box center [378, 209] width 163 height 61
click at [392, 230] on button "Next" at bounding box center [390, 232] width 9 height 9
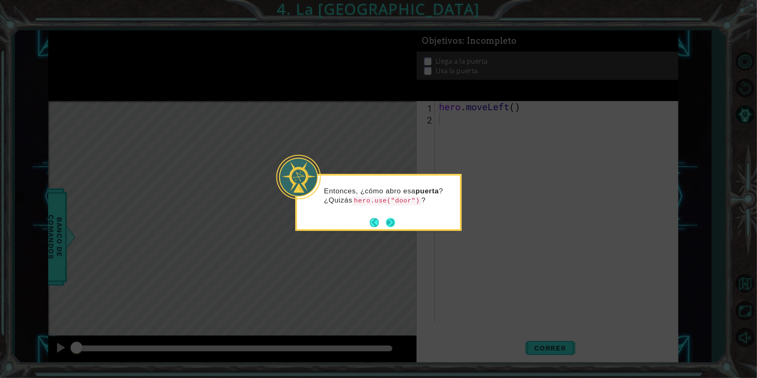
click at [391, 220] on button "Next" at bounding box center [390, 222] width 9 height 9
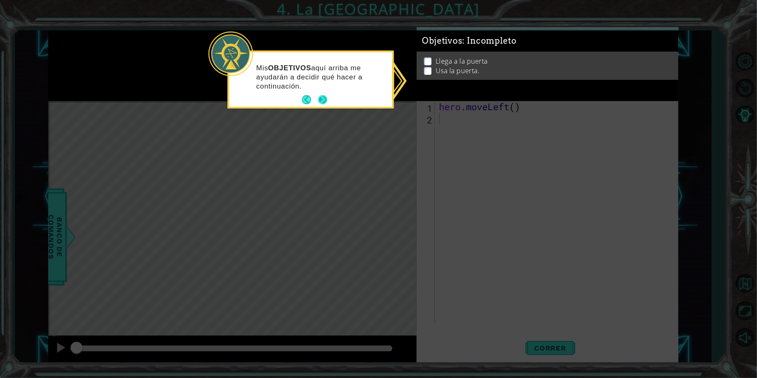
click at [321, 96] on button "Next" at bounding box center [322, 99] width 9 height 9
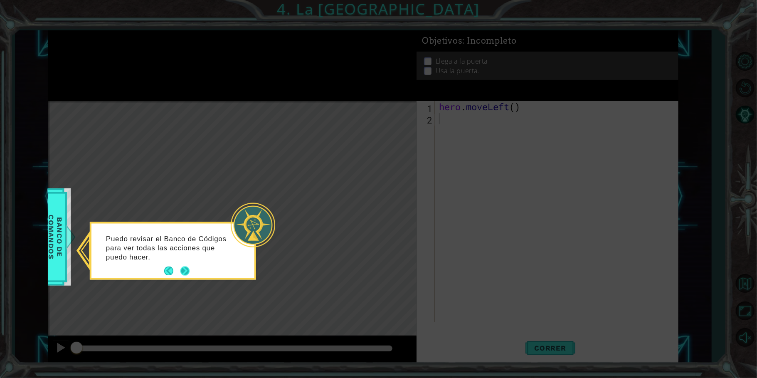
click at [185, 267] on button "Next" at bounding box center [184, 271] width 9 height 9
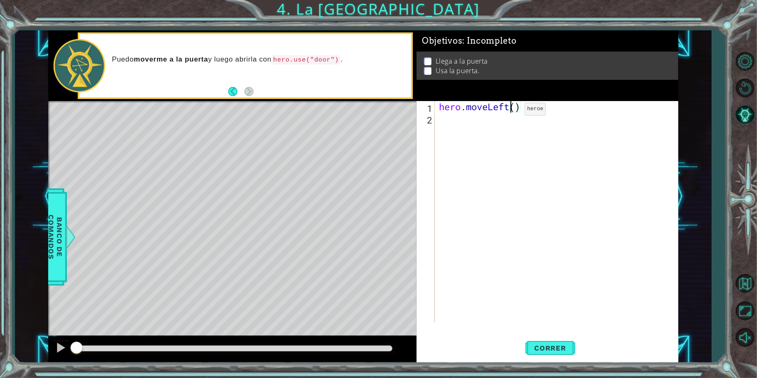
click at [512, 111] on div "hero . moveLeft ( )" at bounding box center [558, 223] width 243 height 245
click at [517, 110] on div "hero . moveLeft ( )" at bounding box center [558, 223] width 243 height 245
type textarea "hero.moveLeft(2)"
click at [552, 346] on span "Correr" at bounding box center [550, 348] width 49 height 8
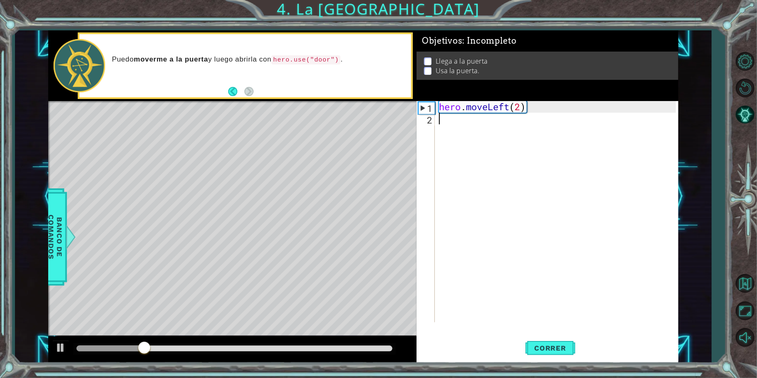
click at [483, 124] on div "hero . moveLeft ( 2 )" at bounding box center [558, 223] width 243 height 245
type textarea "h"
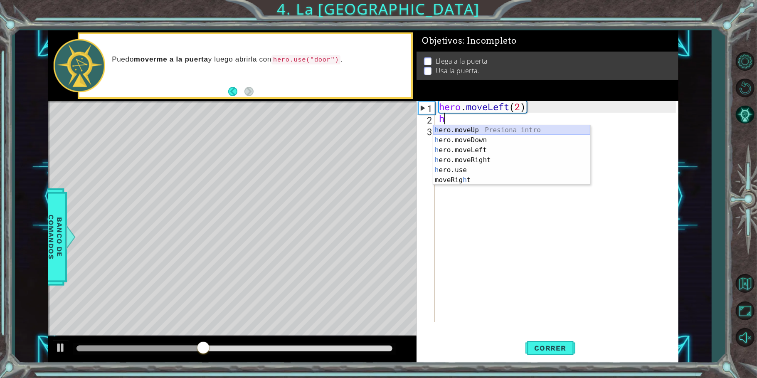
click at [483, 130] on div "h ero.moveUp Presiona intro h ero.moveDown Presiona intro h ero.moveLeft Presio…" at bounding box center [511, 165] width 157 height 80
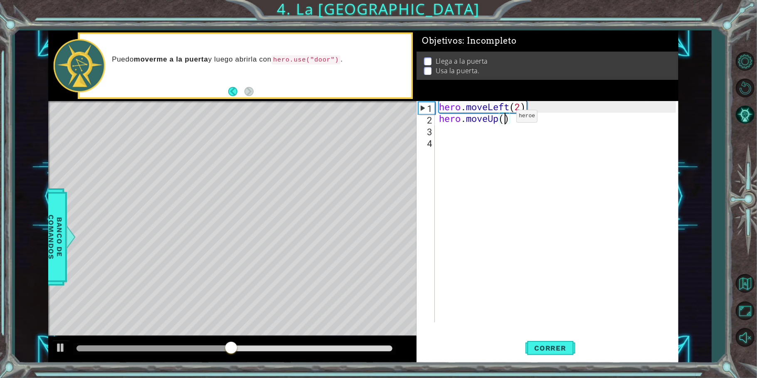
click at [504, 118] on div "hero . moveLeft ( 2 ) hero . moveUp ( )" at bounding box center [558, 223] width 243 height 245
type textarea "hero.moveUp(2)"
click at [562, 349] on span "Correr" at bounding box center [550, 348] width 49 height 8
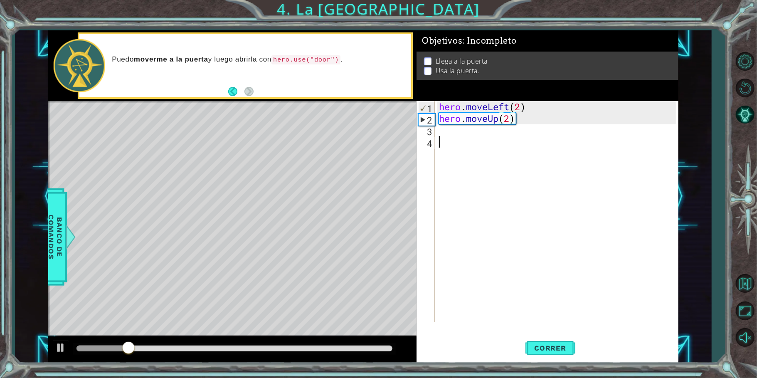
click at [467, 137] on div "hero . moveLeft ( 2 ) hero . moveUp ( 2 )" at bounding box center [558, 223] width 243 height 245
type textarea "h"
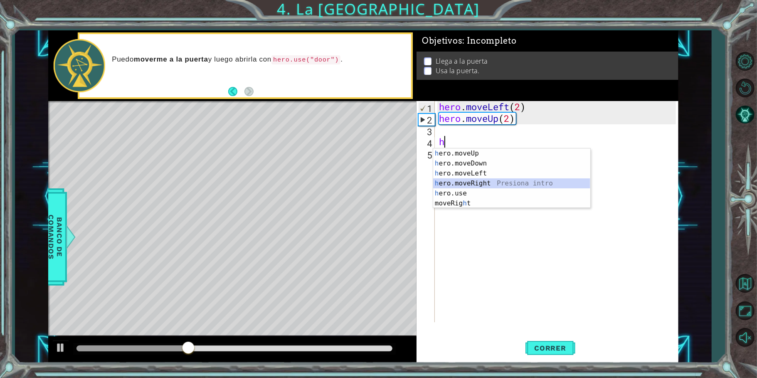
click at [466, 180] on div "h ero.moveUp Presiona intro h ero.moveDown Presiona intro h ero.moveLeft Presio…" at bounding box center [511, 188] width 157 height 80
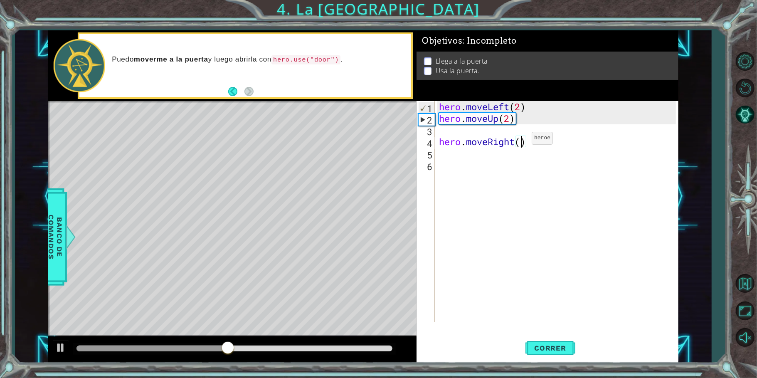
click at [519, 140] on div "hero . moveLeft ( 2 ) hero . moveUp ( 2 ) hero . moveRight ( )" at bounding box center [558, 223] width 243 height 245
type textarea "hero.moveRight(2)"
click at [501, 152] on div "hero . moveLeft ( 2 ) hero . moveUp ( 2 ) hero . moveRight ( 2 )" at bounding box center [558, 223] width 243 height 245
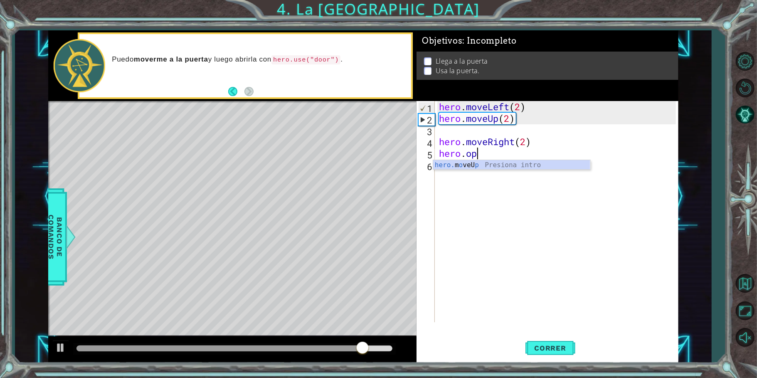
scroll to position [0, 0]
type textarea "hero."
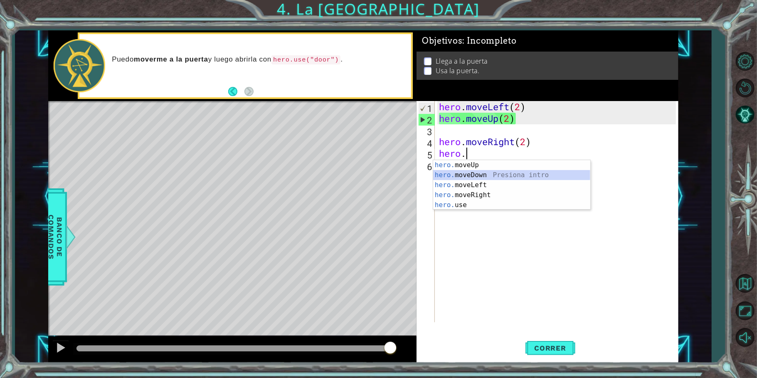
click at [491, 177] on div "hero. moveUp Presiona intro hero. moveDown Presiona intro hero. moveLeft Presio…" at bounding box center [511, 195] width 157 height 70
type textarea "t"
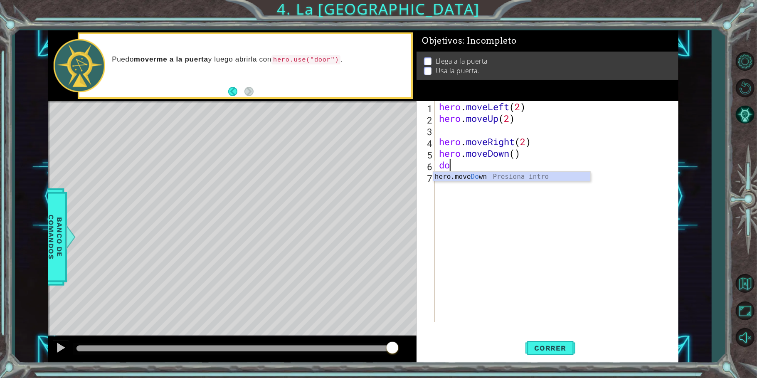
type textarea "d"
click at [519, 152] on div "hero . moveLeft ( 2 ) hero . moveUp ( 2 ) hero . moveRight ( 2 ) hero . moveDow…" at bounding box center [558, 223] width 243 height 245
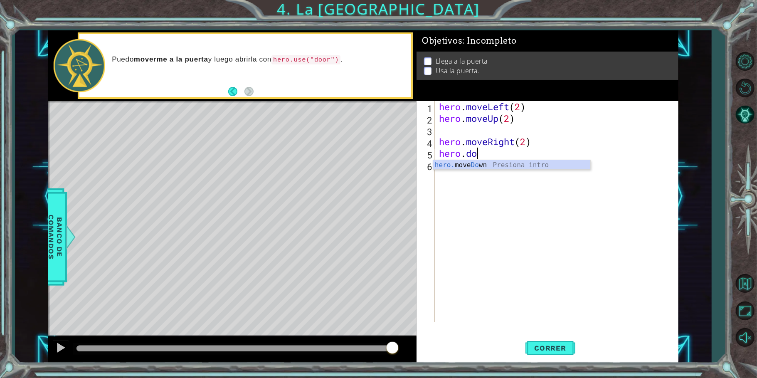
scroll to position [0, 0]
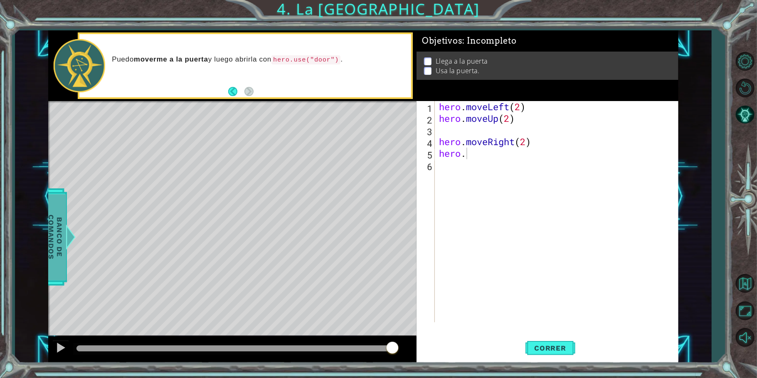
click at [56, 225] on span "Banco de comandos" at bounding box center [54, 237] width 22 height 86
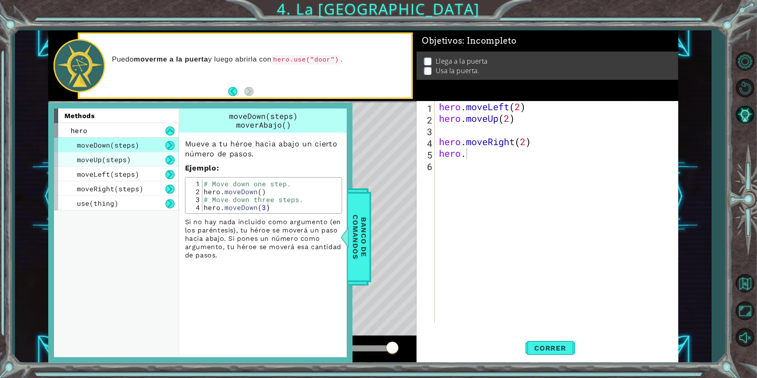
click at [127, 162] on span "moveUp(steps)" at bounding box center [104, 159] width 54 height 9
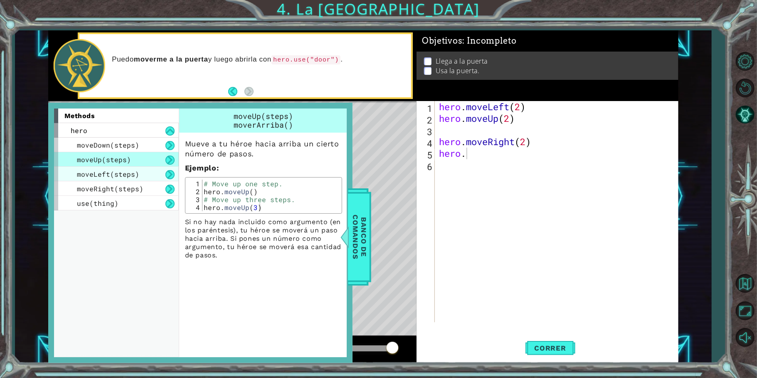
click at [130, 177] on span "moveLeft(steps)" at bounding box center [108, 174] width 62 height 9
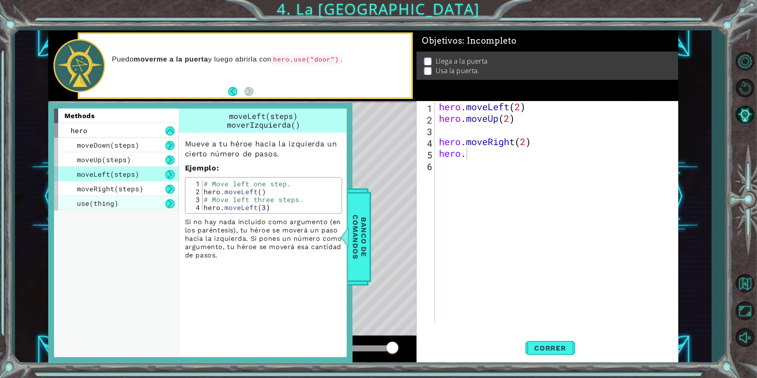
click at [135, 196] on div "use(thing)" at bounding box center [116, 203] width 125 height 15
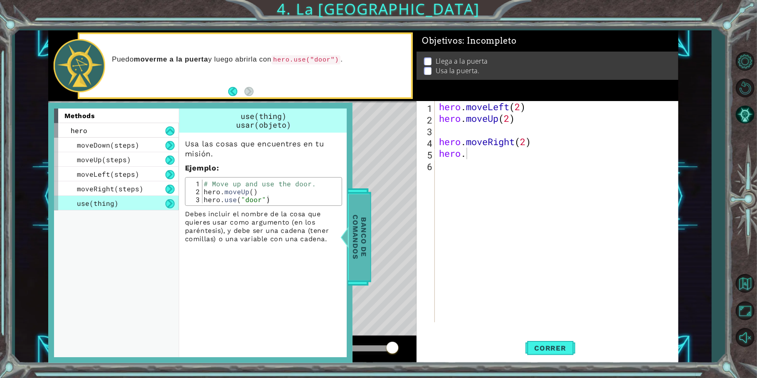
click at [352, 205] on span "Banco de comandos" at bounding box center [359, 237] width 22 height 86
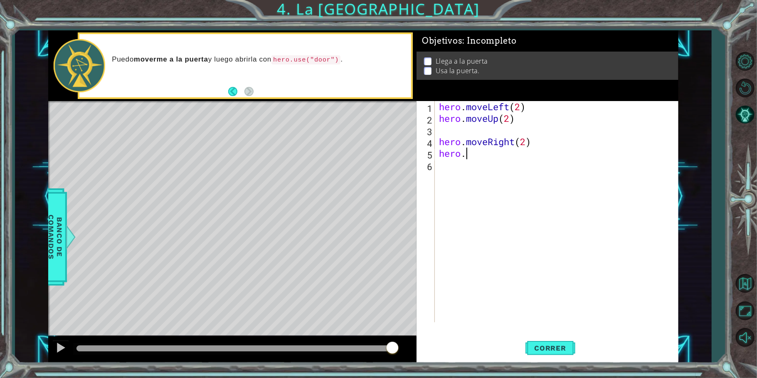
click at [492, 151] on div "hero . moveLeft ( 2 ) hero . moveUp ( 2 ) hero . moveRight ( 2 ) hero ." at bounding box center [558, 223] width 243 height 245
type textarea "[DOMAIN_NAME]"
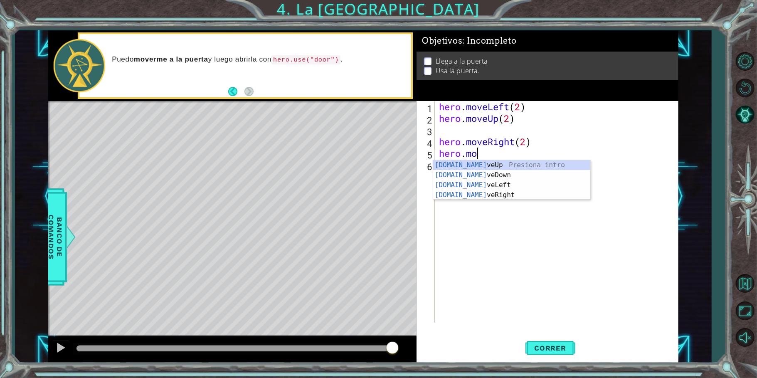
scroll to position [0, 1]
click at [486, 162] on div "[DOMAIN_NAME] veUp Presiona intro [DOMAIN_NAME] veDown Presiona intro [DOMAIN_N…" at bounding box center [511, 190] width 157 height 60
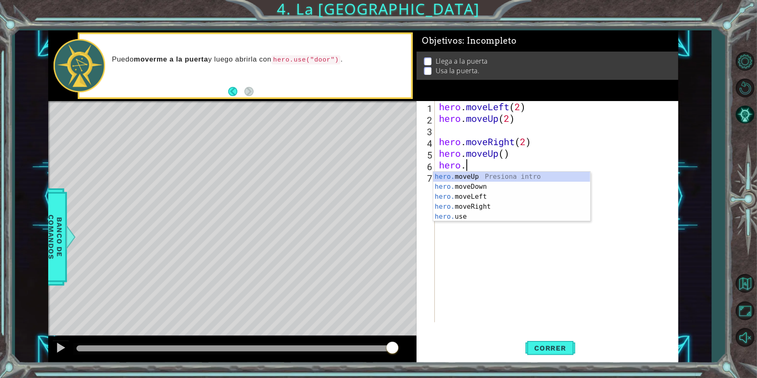
scroll to position [0, 0]
click at [488, 177] on div "hero.u se Presiona intro hero. move U p Presiona intro" at bounding box center [511, 192] width 157 height 40
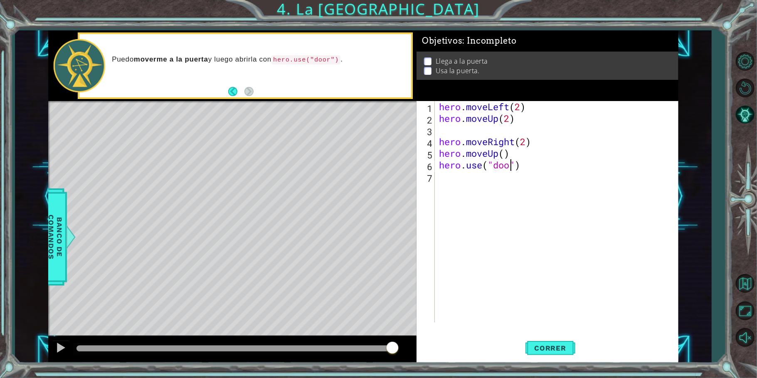
scroll to position [0, 3]
type textarea "hero.use("door")"
click at [535, 337] on button "Correr" at bounding box center [551, 348] width 50 height 26
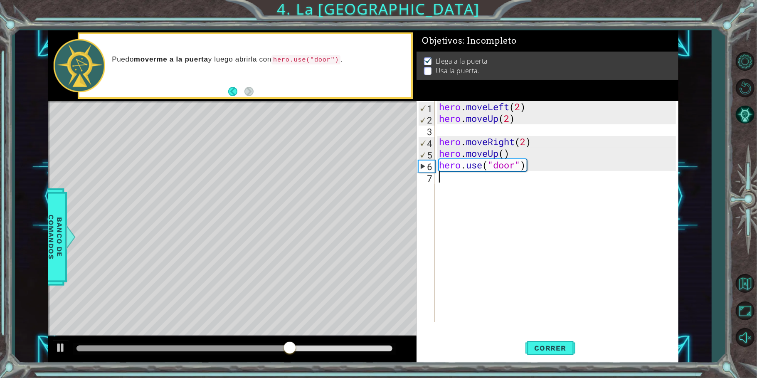
click at [523, 226] on div "hero . moveLeft ( 2 ) hero . moveUp ( 2 ) hero . moveRight ( 2 ) hero . moveUp …" at bounding box center [558, 223] width 243 height 245
click at [500, 156] on div "hero . moveLeft ( 2 ) hero . moveUp ( 2 ) hero . moveRight ( 2 ) hero . moveUp …" at bounding box center [558, 223] width 243 height 245
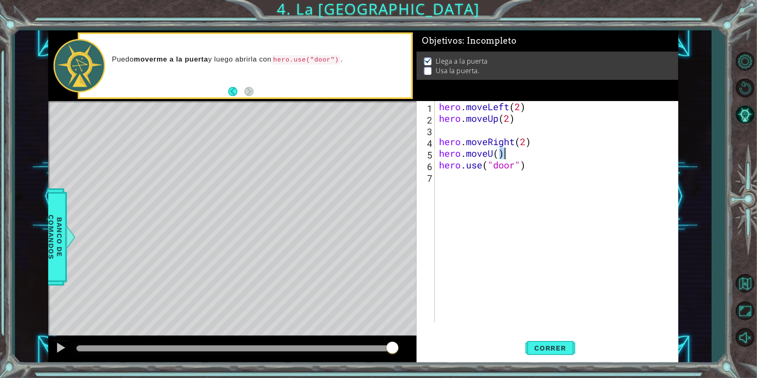
drag, startPoint x: 500, startPoint y: 156, endPoint x: 507, endPoint y: 156, distance: 6.7
click at [507, 156] on div "hero . moveLeft ( 2 ) hero . moveUp ( 2 ) hero . moveRight ( 2 ) hero . moveU (…" at bounding box center [558, 223] width 243 height 245
click at [507, 156] on div "hero . moveLeft ( 2 ) hero . moveUp ( 2 ) hero . moveRight ( 2 ) hero . moveU (…" at bounding box center [556, 211] width 239 height 221
click at [507, 156] on div "hero . moveLeft ( 2 ) hero . moveUp ( 2 ) hero . moveRight ( 2 ) hero . moveU (…" at bounding box center [558, 223] width 243 height 245
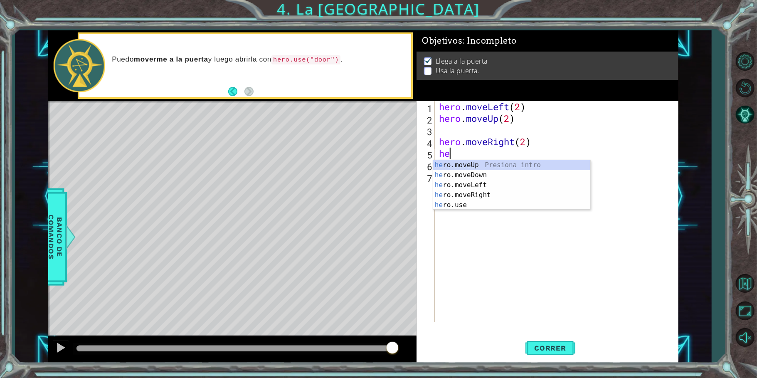
type textarea "h"
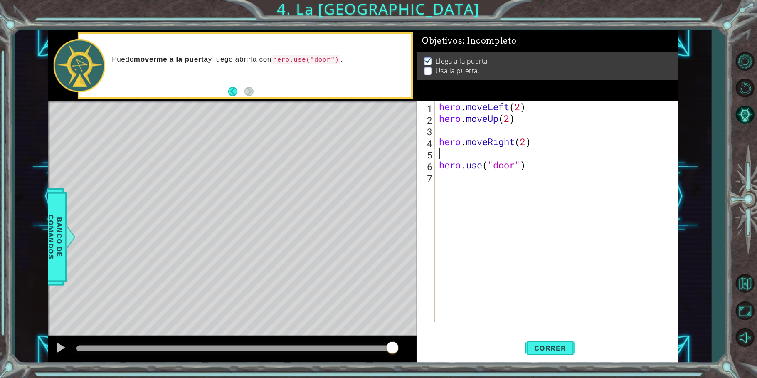
type textarea "hero.moveRight(2)"
click at [535, 343] on button "Correr" at bounding box center [551, 348] width 50 height 26
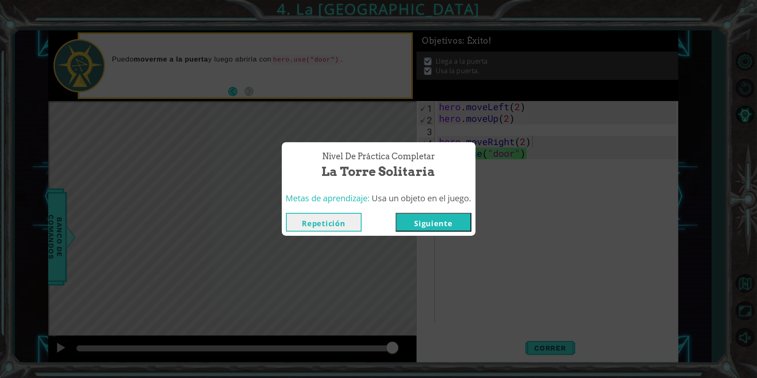
click at [449, 225] on button "Siguiente" at bounding box center [434, 222] width 76 height 19
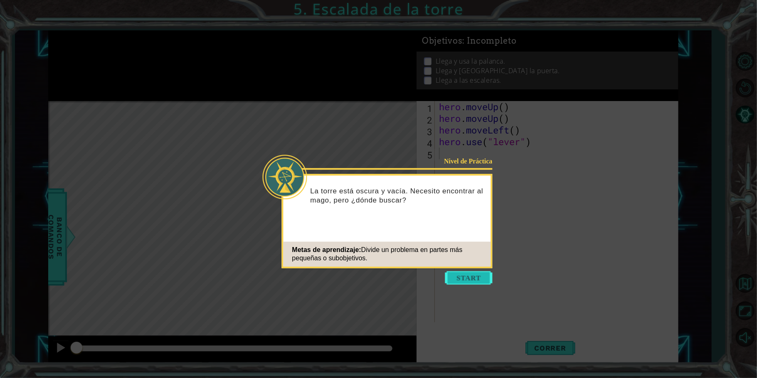
click at [466, 275] on button "Start" at bounding box center [468, 277] width 47 height 13
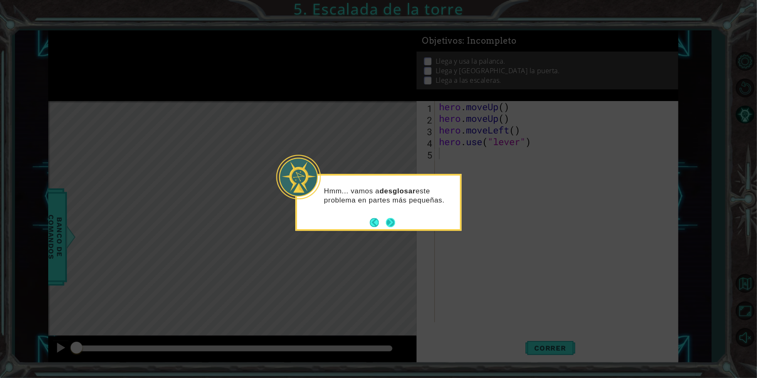
click at [388, 220] on button "Next" at bounding box center [391, 222] width 10 height 10
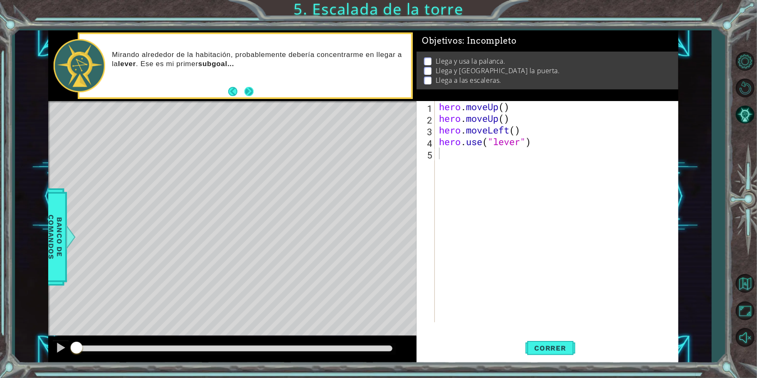
click at [250, 86] on button "Next" at bounding box center [249, 90] width 9 height 9
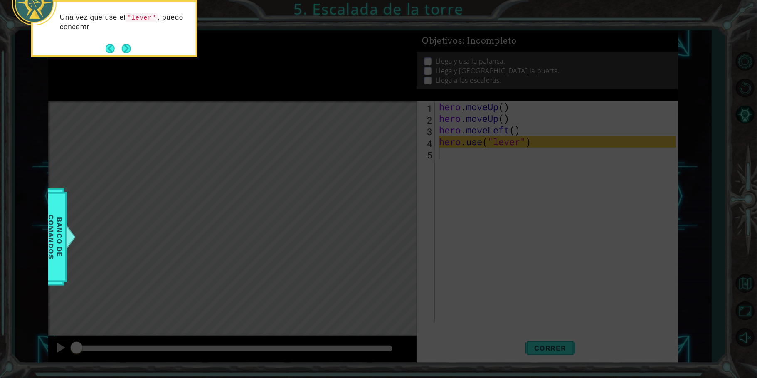
click at [102, 17] on p "Una vez que use el "lever" , puedo concentr" at bounding box center [125, 22] width 130 height 19
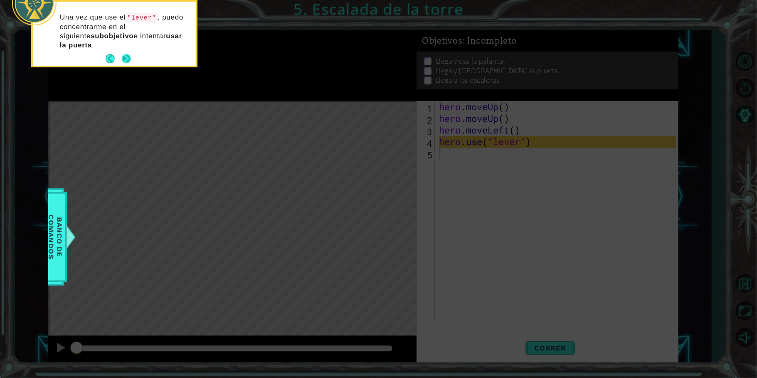
click at [128, 51] on div "Una vez que use el "lever" , puedo concentrarme en el siguiente subobjetivo e i…" at bounding box center [114, 35] width 163 height 61
click at [128, 54] on button "Next" at bounding box center [126, 58] width 9 height 9
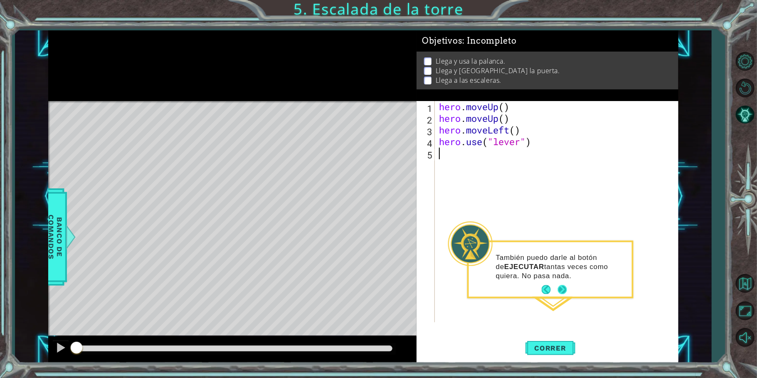
click at [561, 292] on button "Next" at bounding box center [562, 289] width 9 height 9
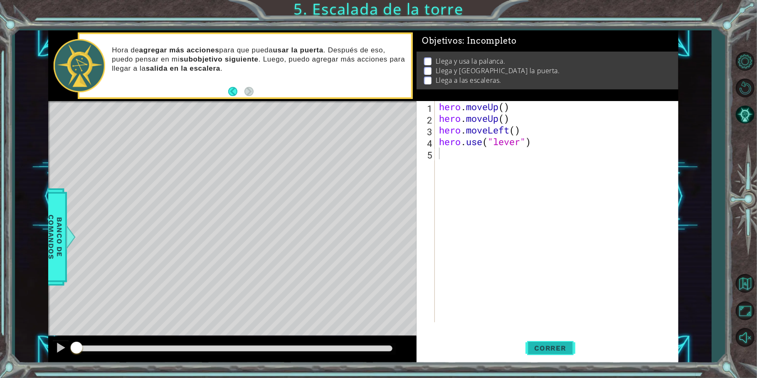
click at [564, 353] on button "Correr" at bounding box center [551, 348] width 50 height 26
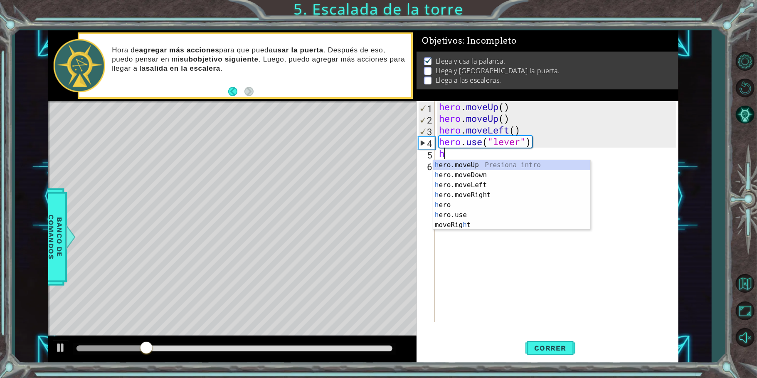
type textarea "he"
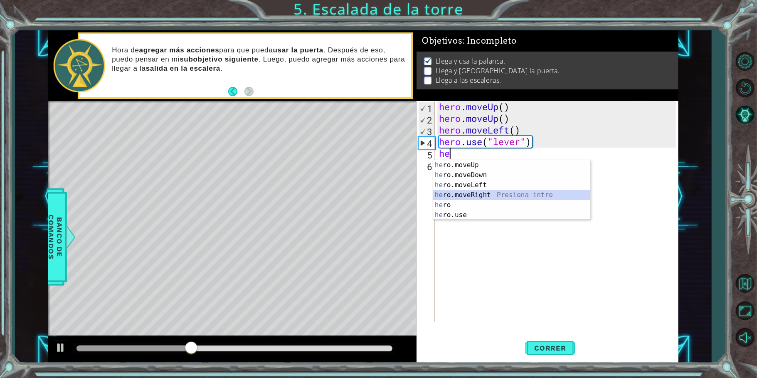
click at [485, 198] on div "he ro.moveUp Presiona intro he ro.moveDown Presiona intro he ro.moveLeft Presio…" at bounding box center [511, 200] width 157 height 80
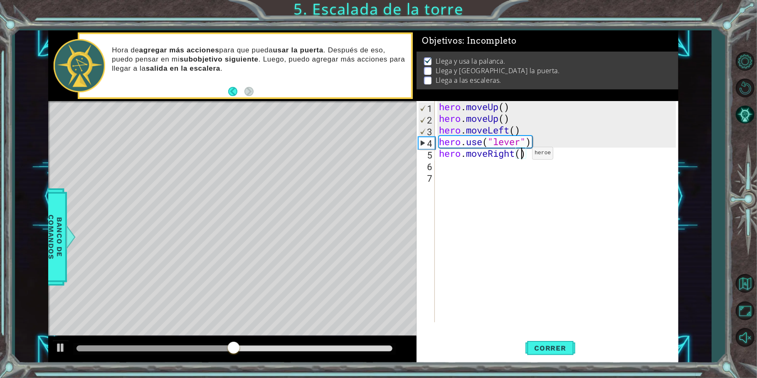
click at [520, 155] on div "hero . moveUp ( ) hero . moveUp ( ) hero . moveLeft ( ) hero . use ( "lever" ) …" at bounding box center [558, 223] width 243 height 245
type textarea "hero.moveRight(3)"
click at [518, 168] on div "hero . moveUp ( ) hero . moveUp ( ) hero . moveLeft ( ) hero . use ( "lever" ) …" at bounding box center [558, 223] width 243 height 245
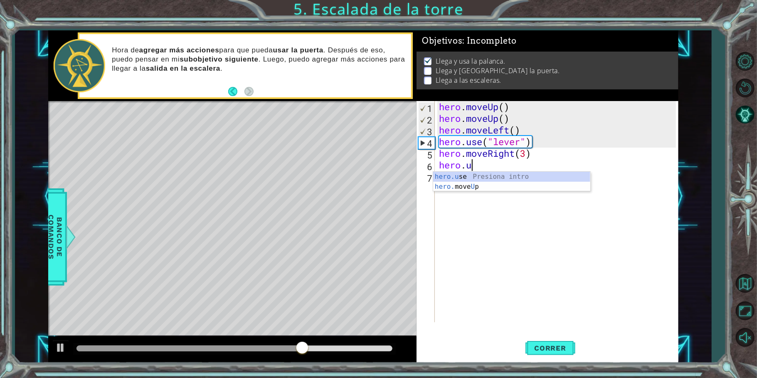
scroll to position [0, 1]
click at [504, 179] on div "[DOMAIN_NAME] e Presiona intro" at bounding box center [511, 187] width 157 height 30
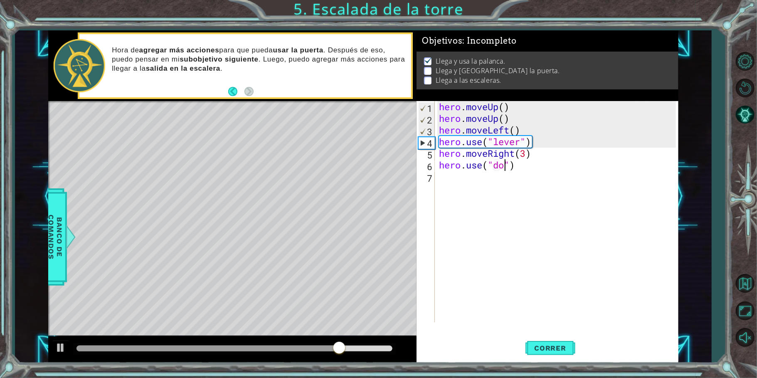
type textarea "hero.use("door")"
click at [504, 179] on div "hero . moveUp ( ) hero . moveUp ( ) hero . moveLeft ( ) hero . use ( "lever" ) …" at bounding box center [558, 223] width 243 height 245
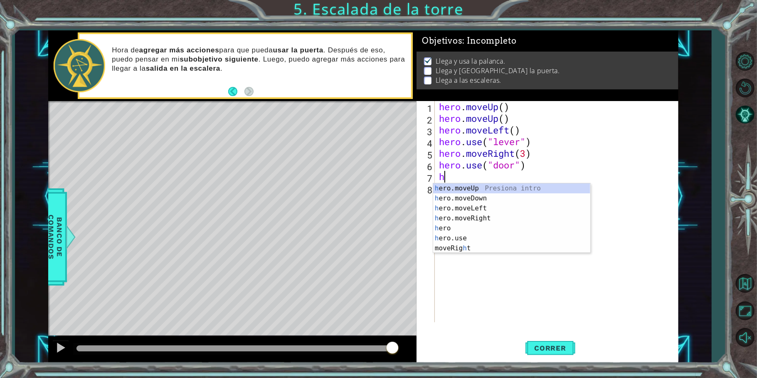
type textarea "he"
click at [508, 190] on div "he ro.moveUp Presiona intro he ro.moveDown Presiona intro he ro.moveLeft Presio…" at bounding box center [511, 223] width 157 height 80
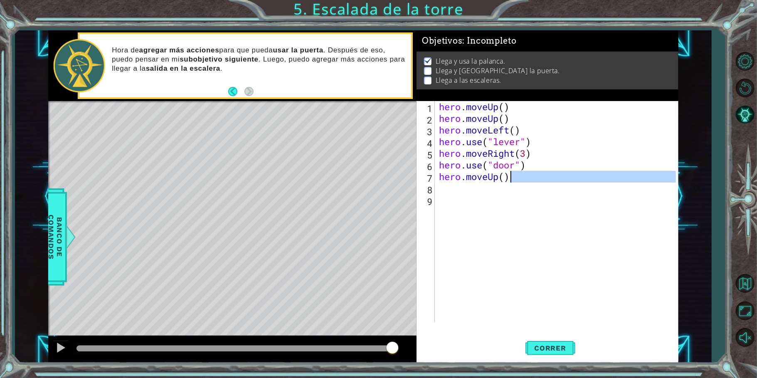
click at [508, 190] on div "hero . moveUp ( ) hero . moveUp ( ) hero . moveLeft ( ) hero . use ( "lever" ) …" at bounding box center [558, 223] width 243 height 245
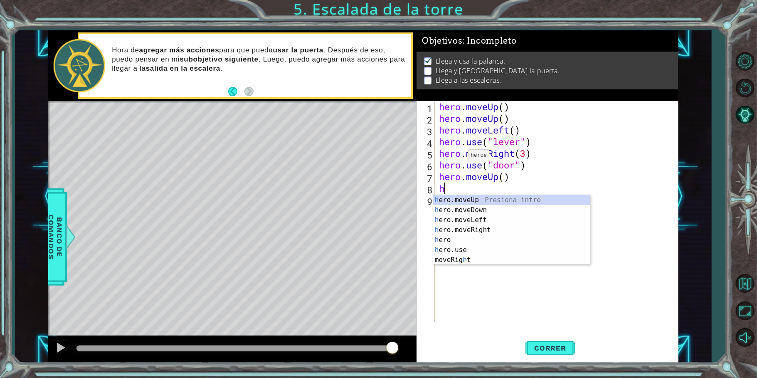
type textarea "he"
click at [491, 213] on div "he ro.moveUp Presiona intro he ro.moveDown Presiona intro he ro.moveLeft Presio…" at bounding box center [511, 235] width 157 height 80
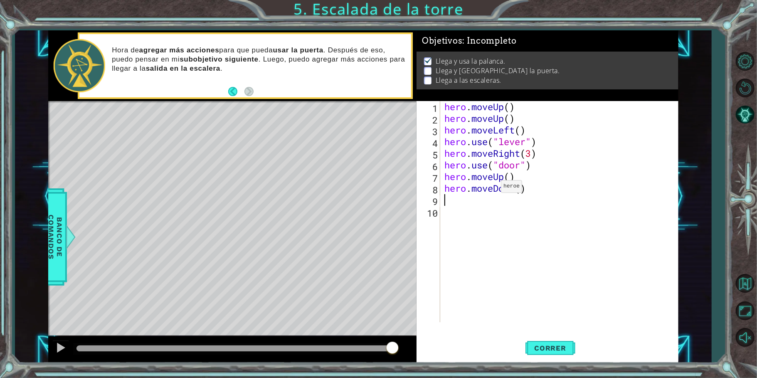
click at [494, 188] on div "hero . moveUp ( ) hero . moveUp ( ) hero . moveLeft ( ) hero . use ( "lever" ) …" at bounding box center [562, 223] width 238 height 245
type textarea "hero.moveDown()"
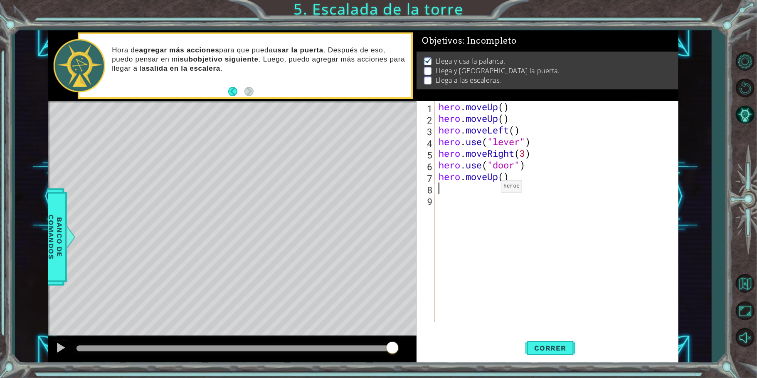
type textarea "h"
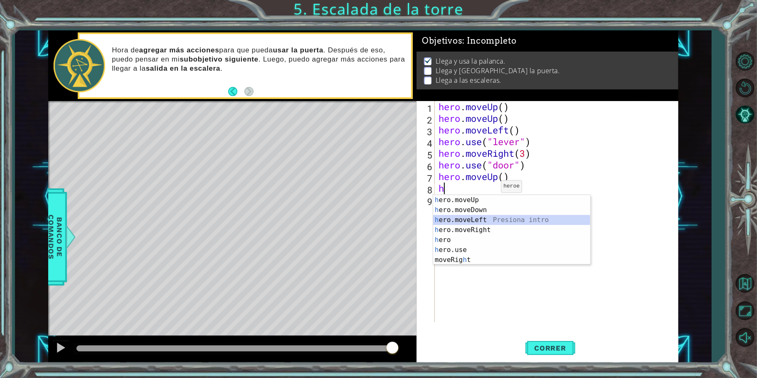
click at [487, 223] on div "h ero.moveUp Presiona intro h ero.moveDown Presiona intro h ero.moveLeft Presio…" at bounding box center [511, 240] width 157 height 90
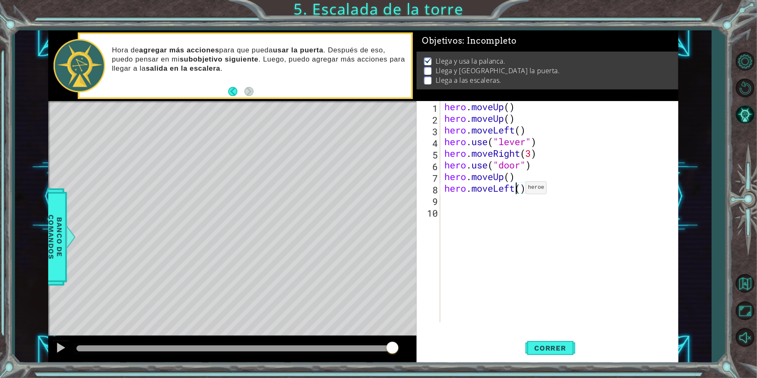
click at [518, 190] on div "hero . moveUp ( ) hero . moveUp ( ) hero . moveLeft ( ) hero . use ( "lever" ) …" at bounding box center [562, 223] width 238 height 245
click at [521, 190] on div "hero . moveUp ( ) hero . moveUp ( ) hero . moveLeft ( ) hero . use ( "lever" ) …" at bounding box center [562, 223] width 238 height 245
click at [531, 159] on div "hero . moveUp ( ) hero . moveUp ( ) hero . moveLeft ( ) hero . use ( "lever" ) …" at bounding box center [562, 223] width 238 height 245
click at [527, 188] on div "hero . moveUp ( ) hero . moveUp ( ) hero . moveLeft ( ) hero . use ( "lever" ) …" at bounding box center [562, 223] width 238 height 245
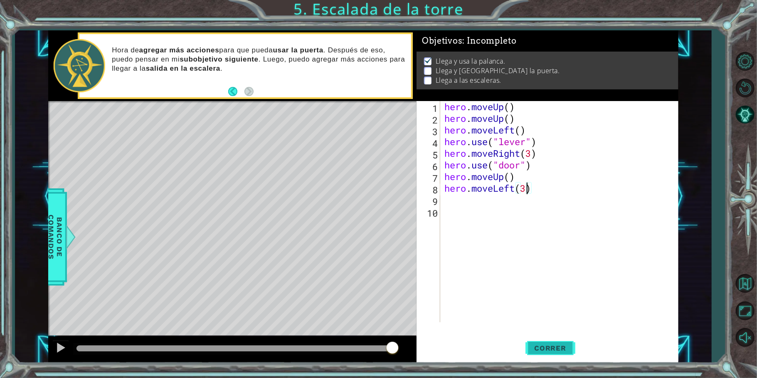
click at [559, 344] on span "Correr" at bounding box center [550, 348] width 49 height 8
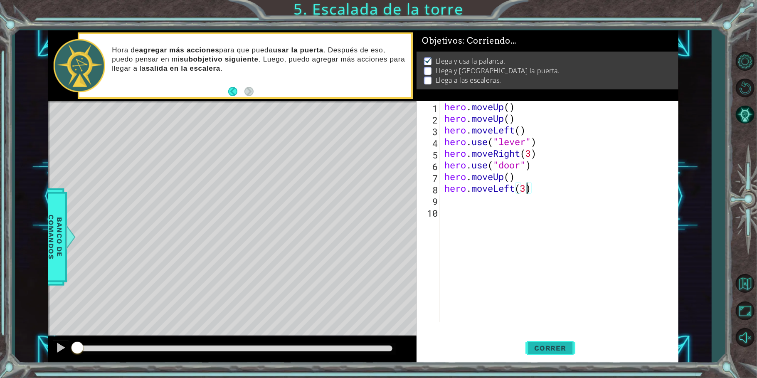
scroll to position [1, 0]
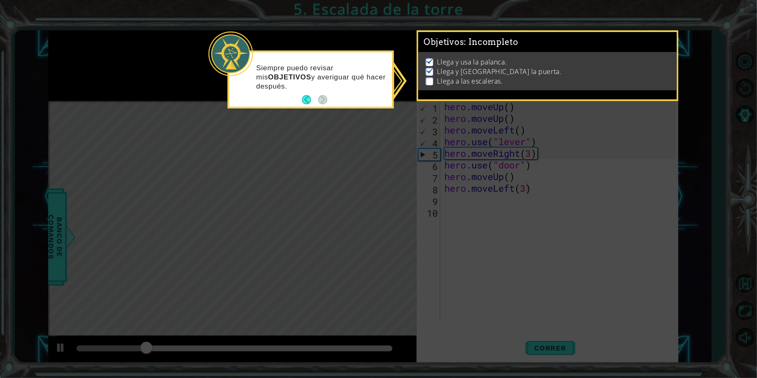
click at [347, 117] on icon at bounding box center [378, 189] width 757 height 378
click at [440, 129] on icon at bounding box center [378, 189] width 757 height 378
drag, startPoint x: 442, startPoint y: 74, endPoint x: 428, endPoint y: 78, distance: 14.1
click at [428, 78] on li "Llega a las escaleras." at bounding box center [549, 82] width 246 height 10
click at [428, 78] on p at bounding box center [429, 81] width 7 height 8
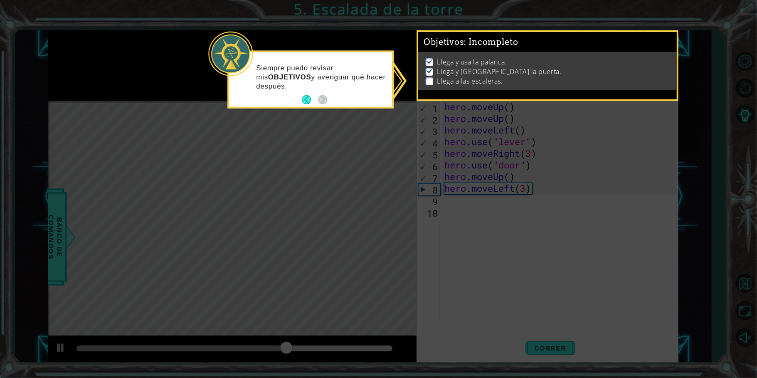
click at [428, 78] on p at bounding box center [429, 81] width 7 height 8
click at [427, 67] on img at bounding box center [430, 70] width 8 height 7
click at [254, 188] on icon at bounding box center [378, 189] width 757 height 378
click at [303, 104] on button "Back" at bounding box center [310, 99] width 16 height 9
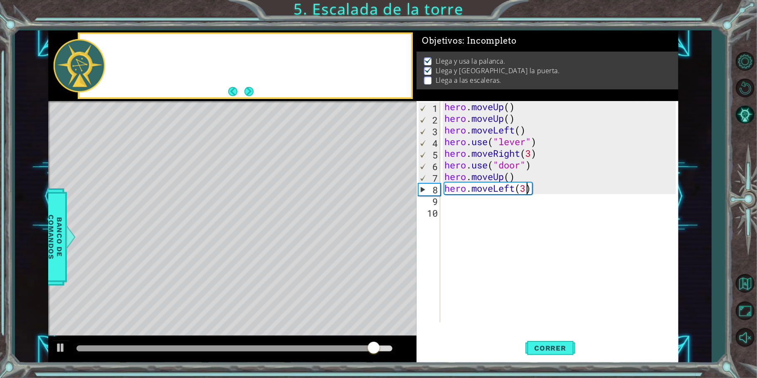
scroll to position [2, 0]
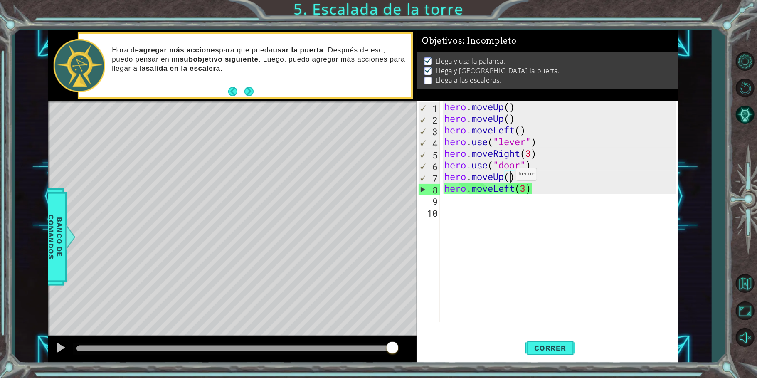
click at [509, 176] on div "hero . moveUp ( ) hero . moveUp ( ) hero . moveLeft ( ) hero . use ( "lever" ) …" at bounding box center [562, 223] width 238 height 245
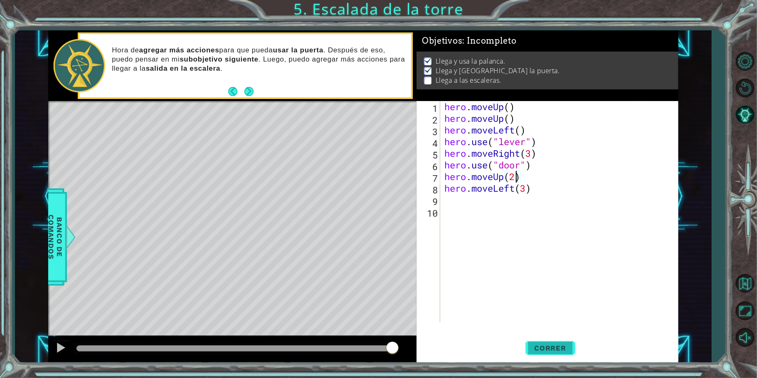
type textarea "hero.moveUp(2)"
click at [560, 343] on button "Correr" at bounding box center [551, 348] width 50 height 26
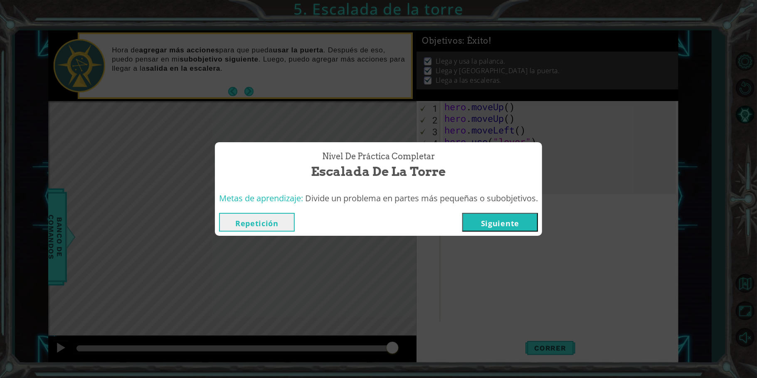
click at [526, 223] on button "Siguiente" at bounding box center [500, 222] width 76 height 19
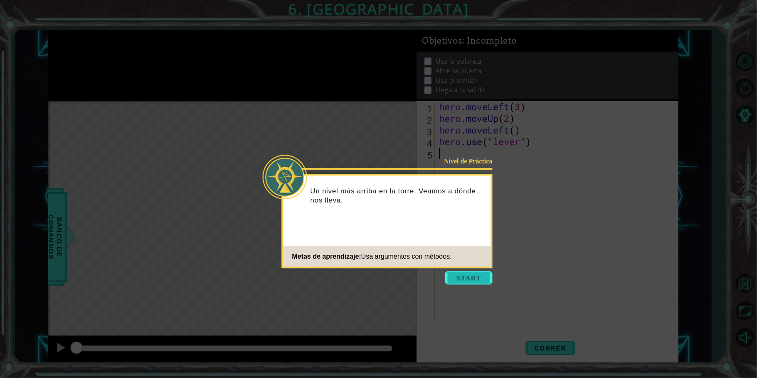
click at [463, 274] on button "Start" at bounding box center [468, 277] width 47 height 13
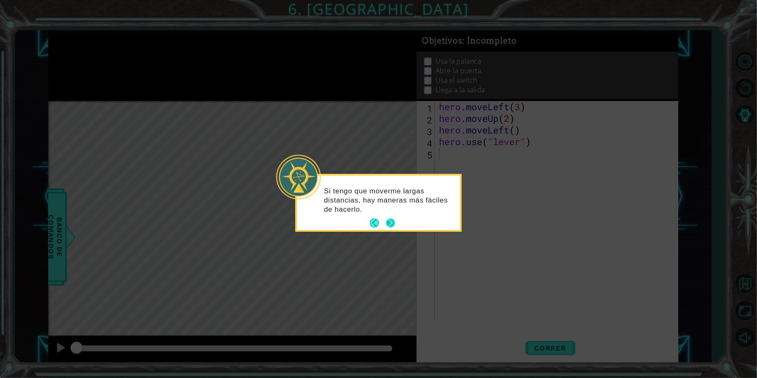
click at [388, 219] on button "Next" at bounding box center [390, 223] width 9 height 9
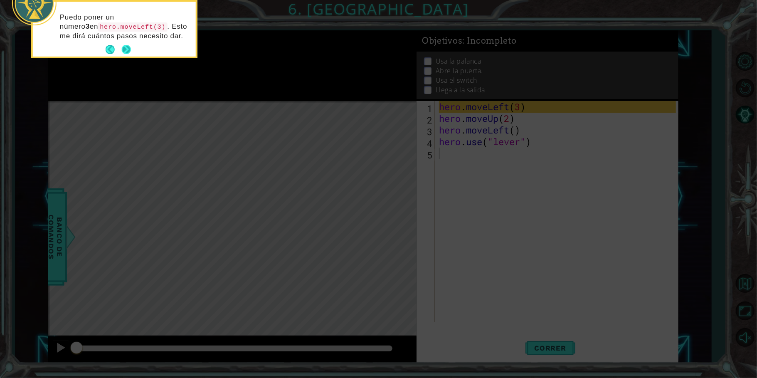
click at [126, 50] on button "Next" at bounding box center [126, 49] width 9 height 9
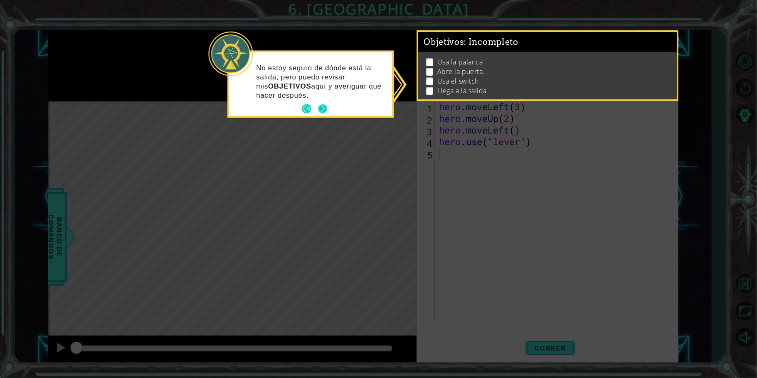
click at [324, 106] on button "Next" at bounding box center [322, 108] width 9 height 9
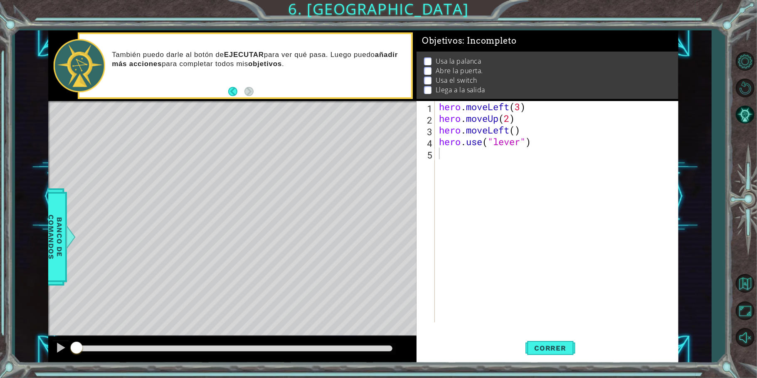
click at [647, 91] on li "Llega a la salida" at bounding box center [549, 90] width 250 height 10
drag, startPoint x: 547, startPoint y: 333, endPoint x: 548, endPoint y: 351, distance: 18.7
click at [548, 351] on span "Correr" at bounding box center [550, 348] width 49 height 8
